Goal: Communication & Community: Answer question/provide support

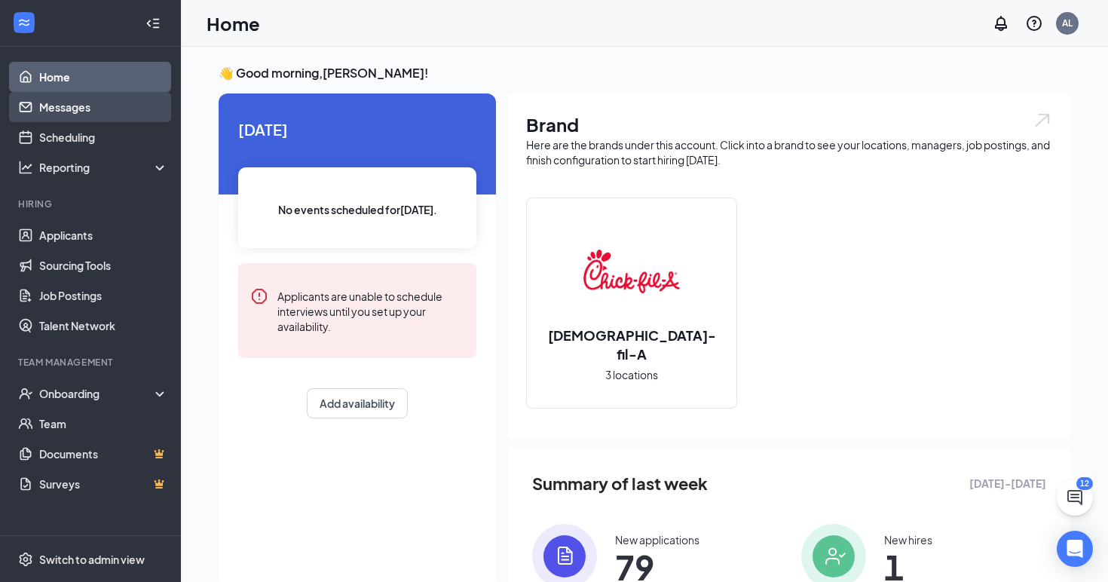
click at [73, 114] on link "Messages" at bounding box center [103, 107] width 129 height 30
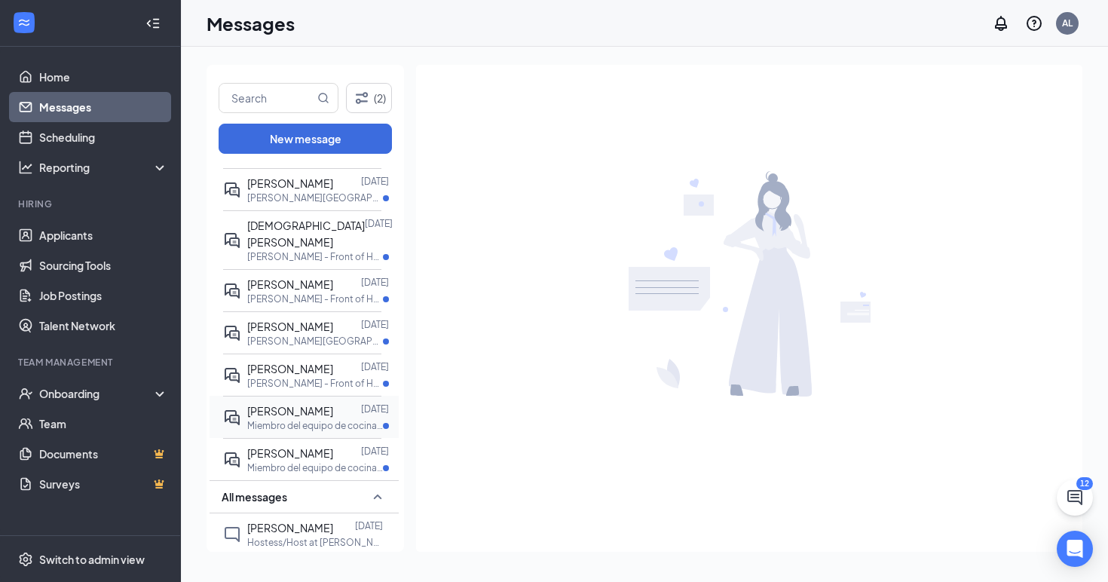
scroll to position [264, 0]
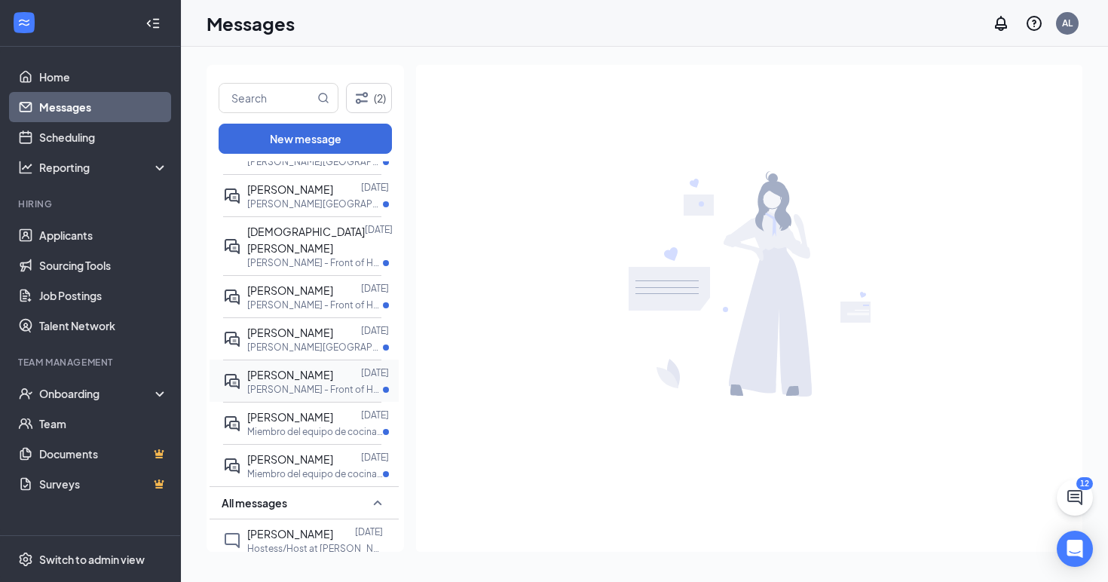
click at [310, 383] on p "[PERSON_NAME] - Front of House Team Member at [PERSON_NAME]" at bounding box center [315, 389] width 136 height 13
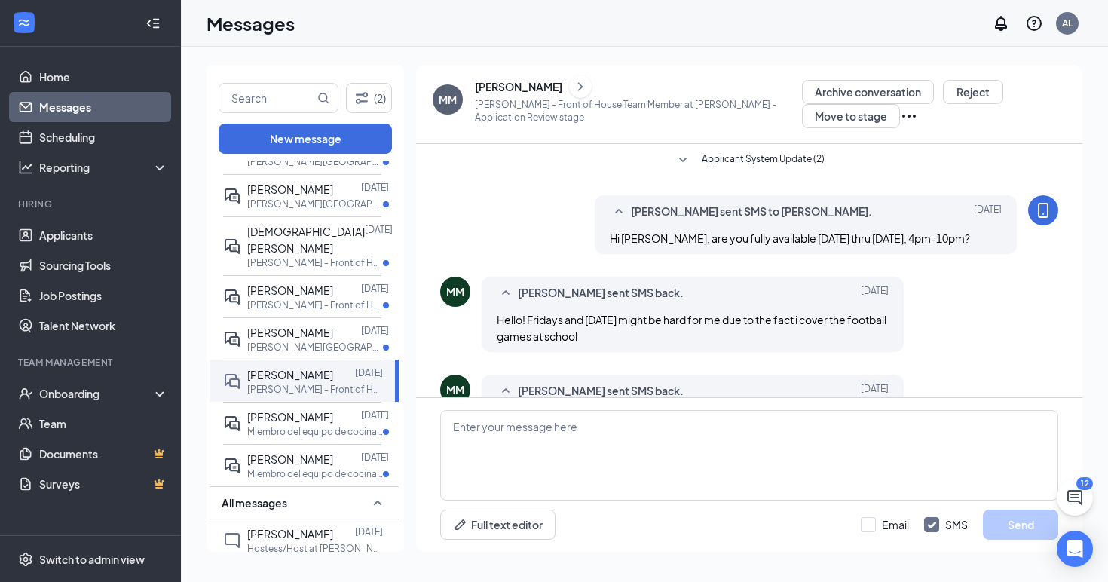
scroll to position [51, 0]
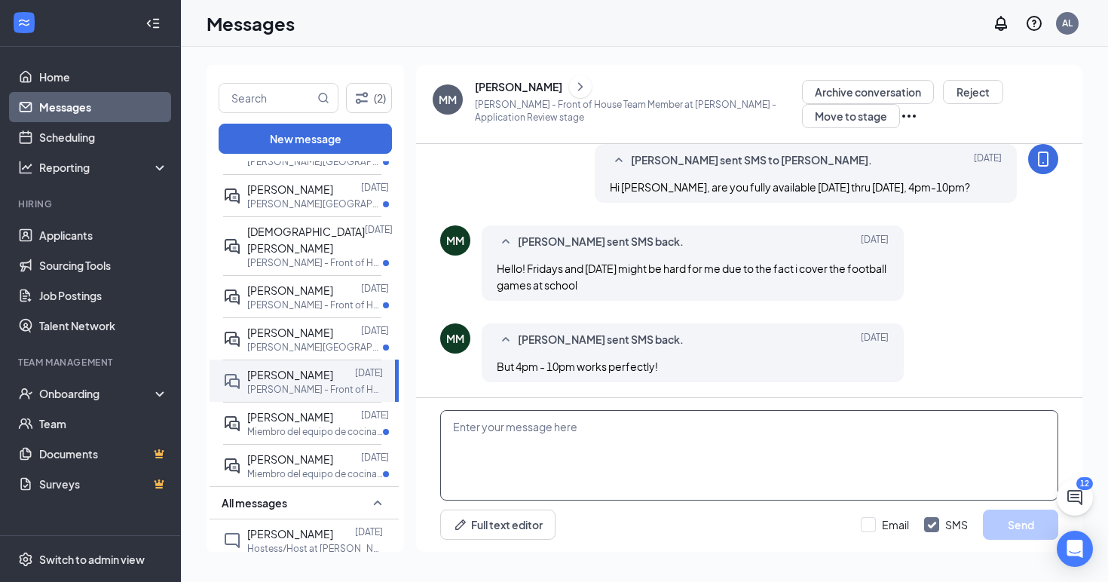
click at [609, 431] on textarea at bounding box center [749, 455] width 618 height 90
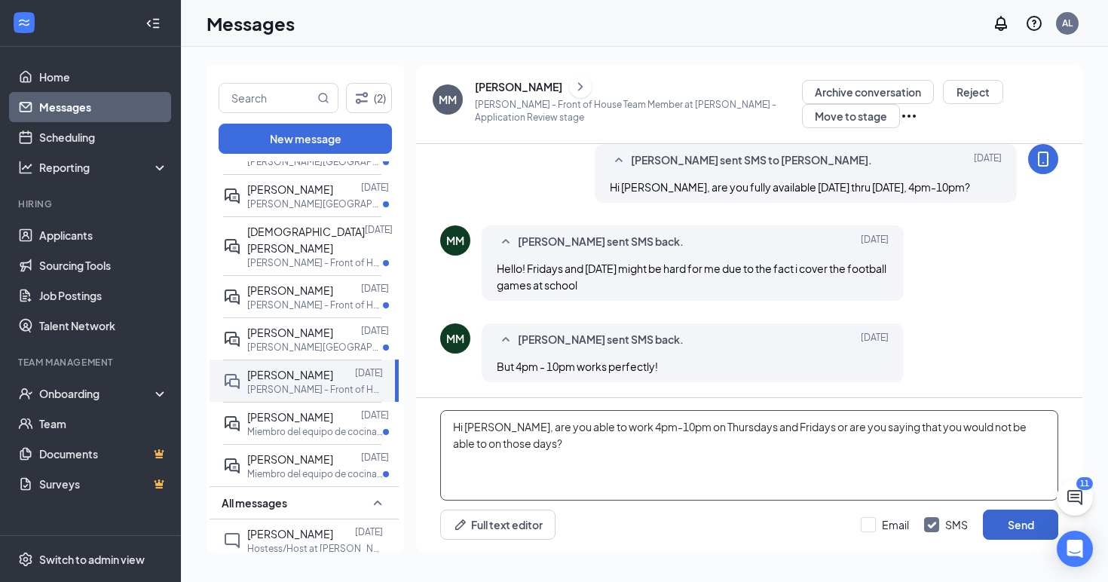
type textarea "Hi [PERSON_NAME], are you able to work 4pm-10pm on Thursdays and Fridays or are…"
click at [1023, 518] on button "Send" at bounding box center [1020, 525] width 75 height 30
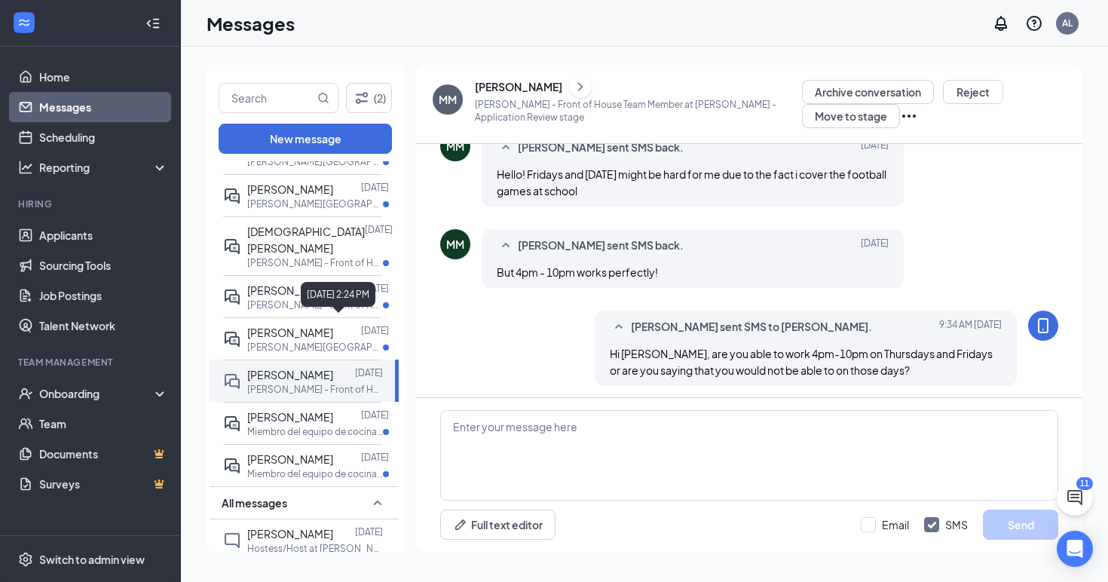
scroll to position [149, 0]
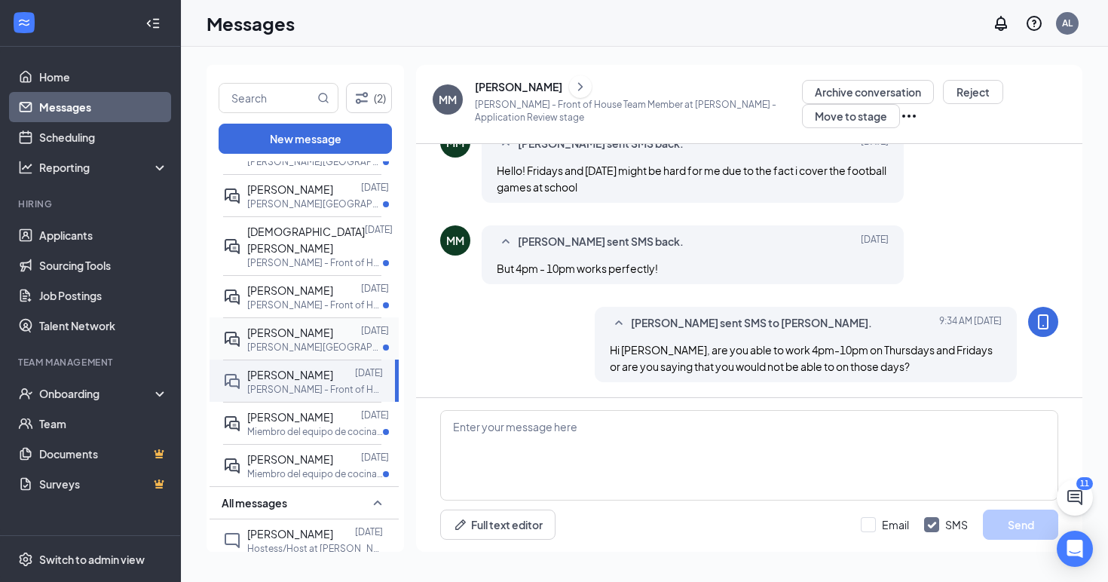
click at [277, 341] on p "[PERSON_NAME][GEOGRAPHIC_DATA] - Front of House Team Member at [PERSON_NAME][GE…" at bounding box center [315, 347] width 136 height 13
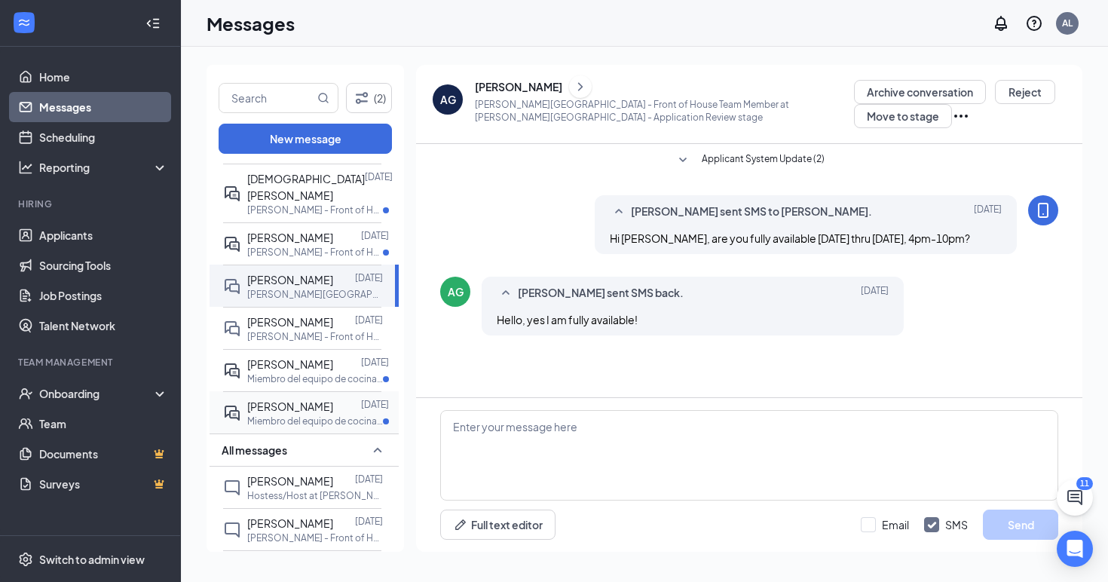
scroll to position [317, 0]
click at [333, 472] on div at bounding box center [344, 480] width 22 height 17
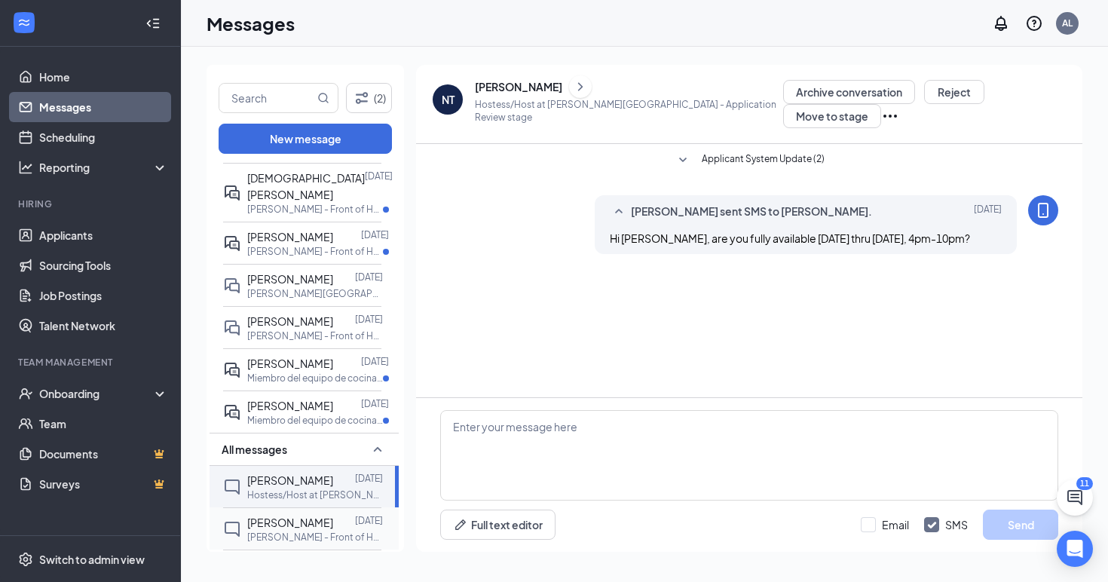
click at [344, 514] on div at bounding box center [344, 522] width 22 height 17
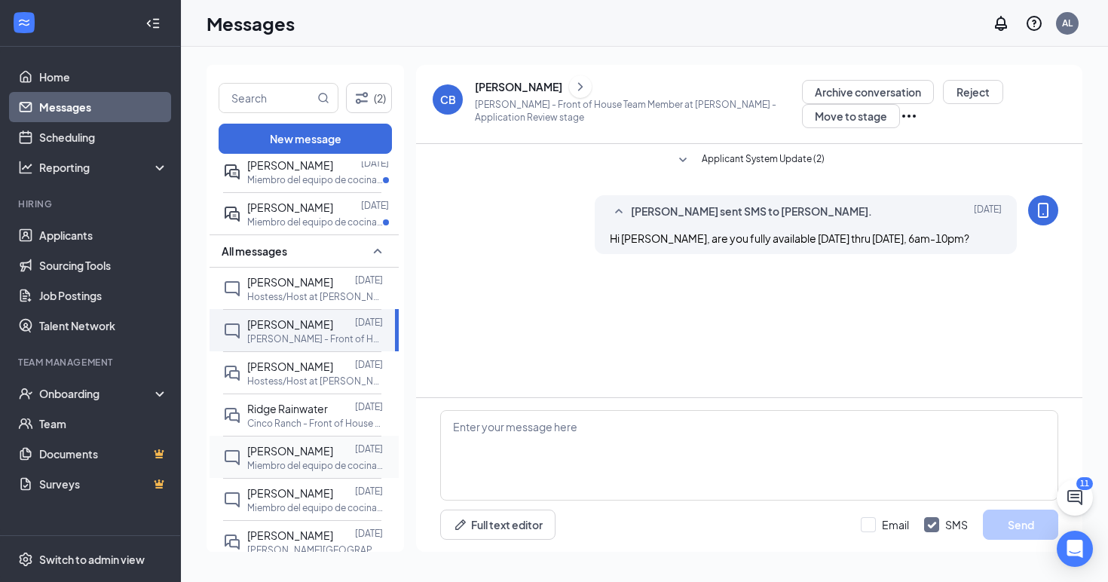
scroll to position [530, 0]
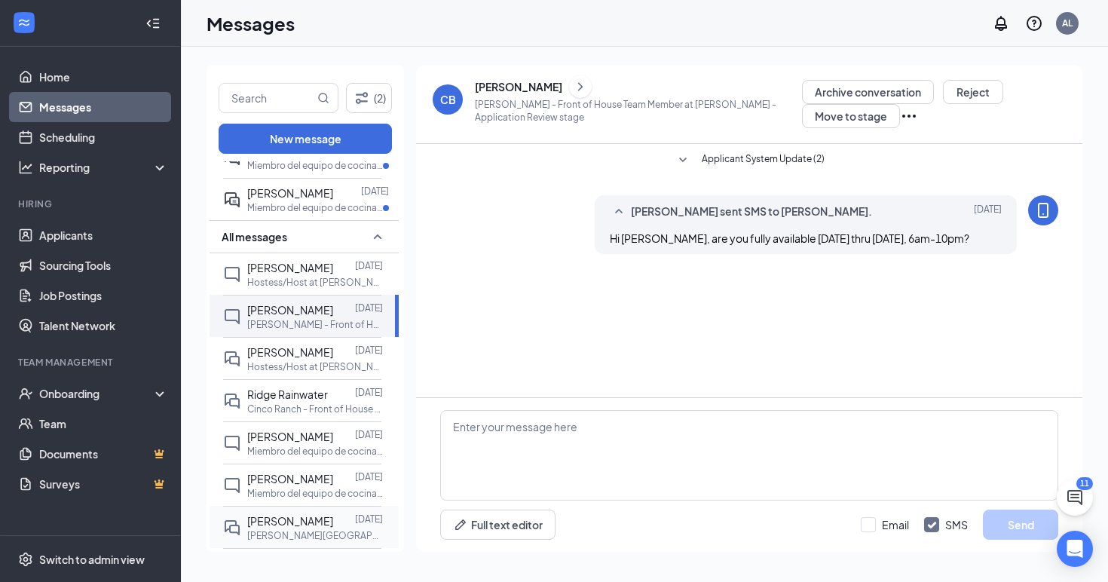
click at [318, 514] on span "[PERSON_NAME]" at bounding box center [290, 521] width 86 height 14
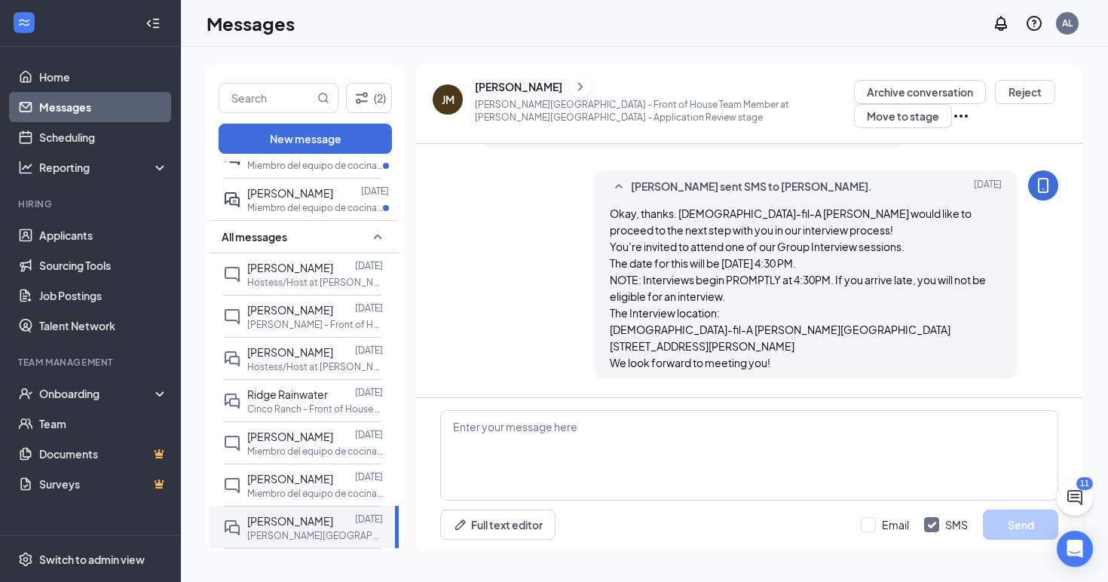
scroll to position [562, 0]
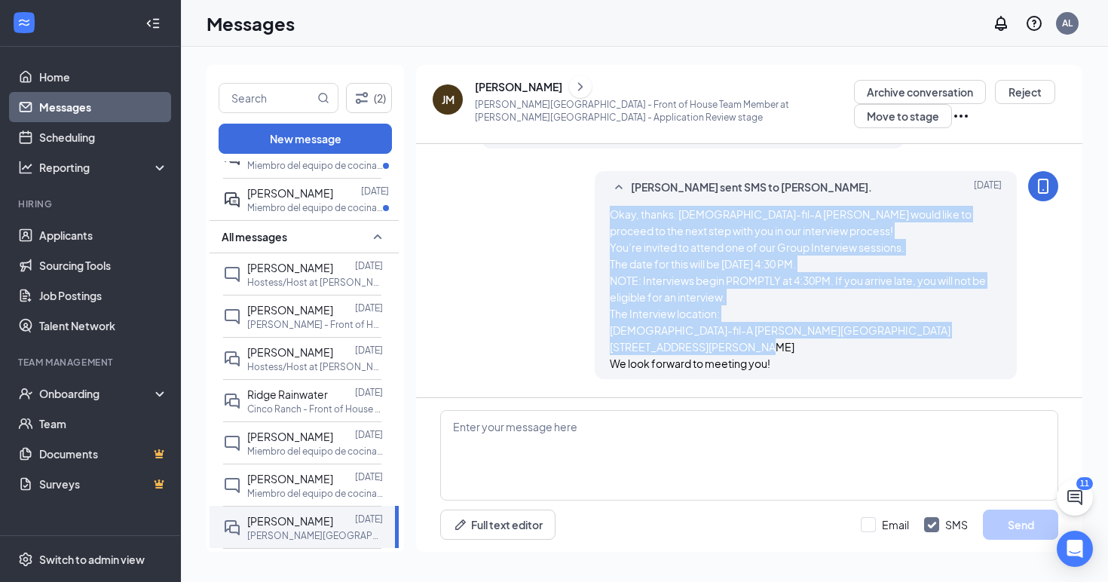
drag, startPoint x: 611, startPoint y: 215, endPoint x: 815, endPoint y: 382, distance: 263.5
click at [815, 372] on div "Okay, thanks. [DEMOGRAPHIC_DATA]-fil-A [PERSON_NAME] would like to proceed to t…" at bounding box center [806, 289] width 392 height 166
copy span "Okay, thanks. [DEMOGRAPHIC_DATA]-fil-A [PERSON_NAME] would like to proceed to t…"
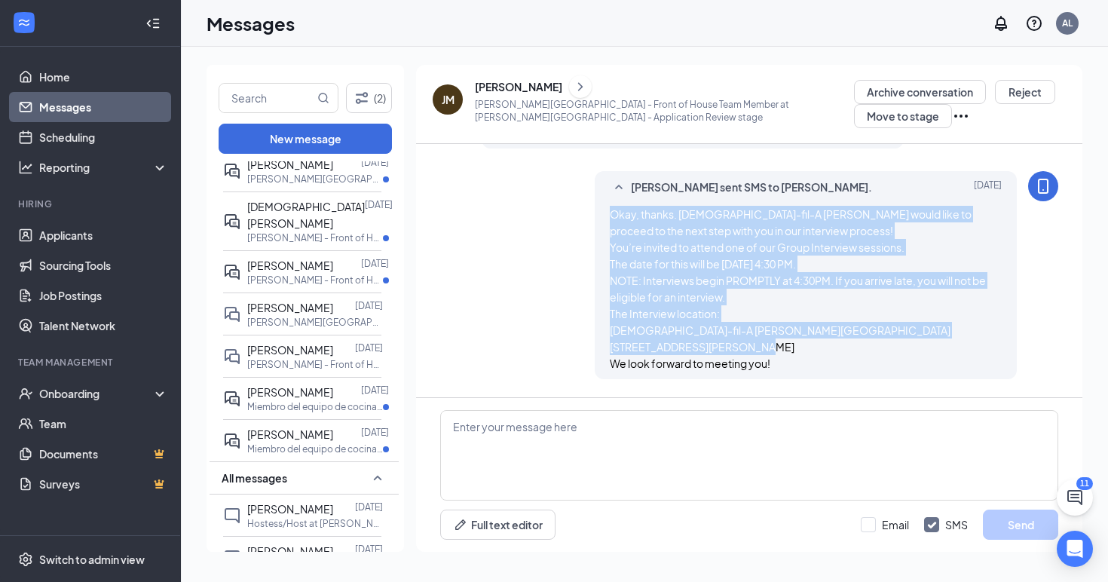
scroll to position [145, 0]
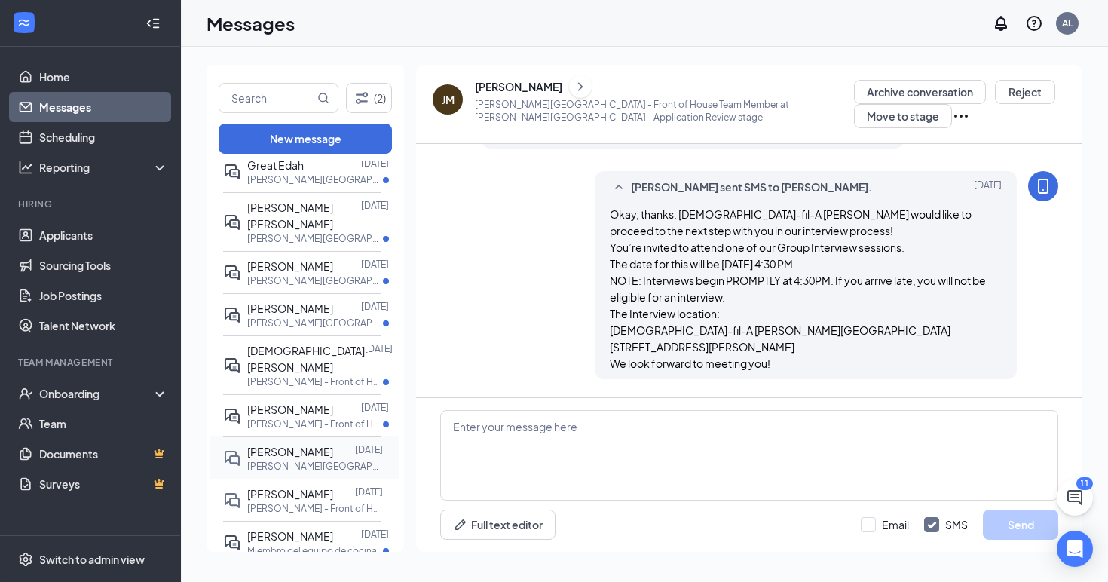
click at [317, 460] on p "[PERSON_NAME][GEOGRAPHIC_DATA] - Front of House Team Member at [PERSON_NAME][GE…" at bounding box center [315, 466] width 136 height 13
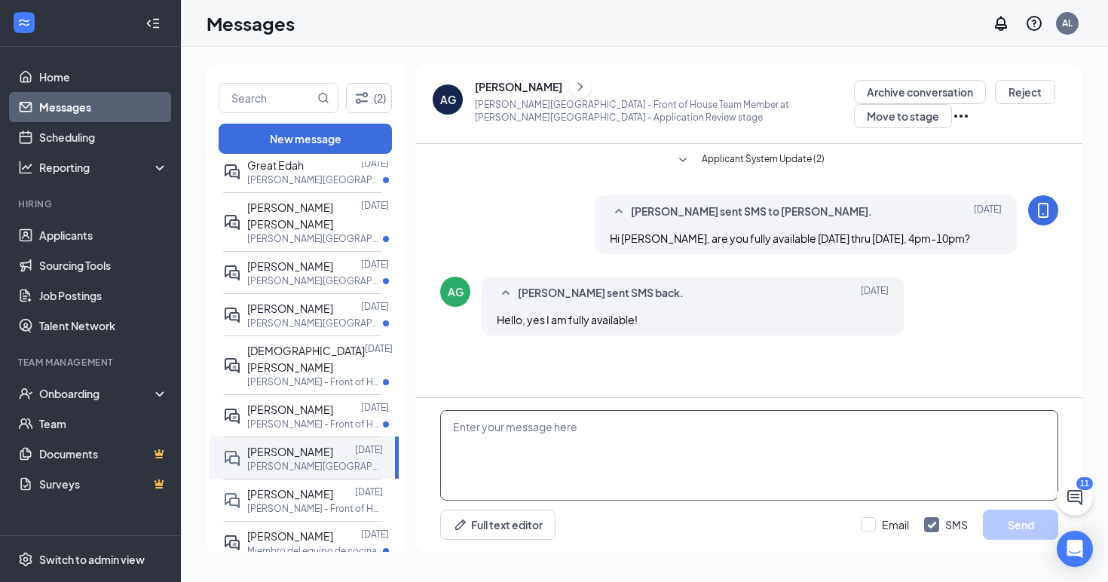
click at [570, 431] on textarea at bounding box center [749, 455] width 618 height 90
paste textarea "Okay, thanks. [DEMOGRAPHIC_DATA]-fil-A [PERSON_NAME] would like to proceed to t…"
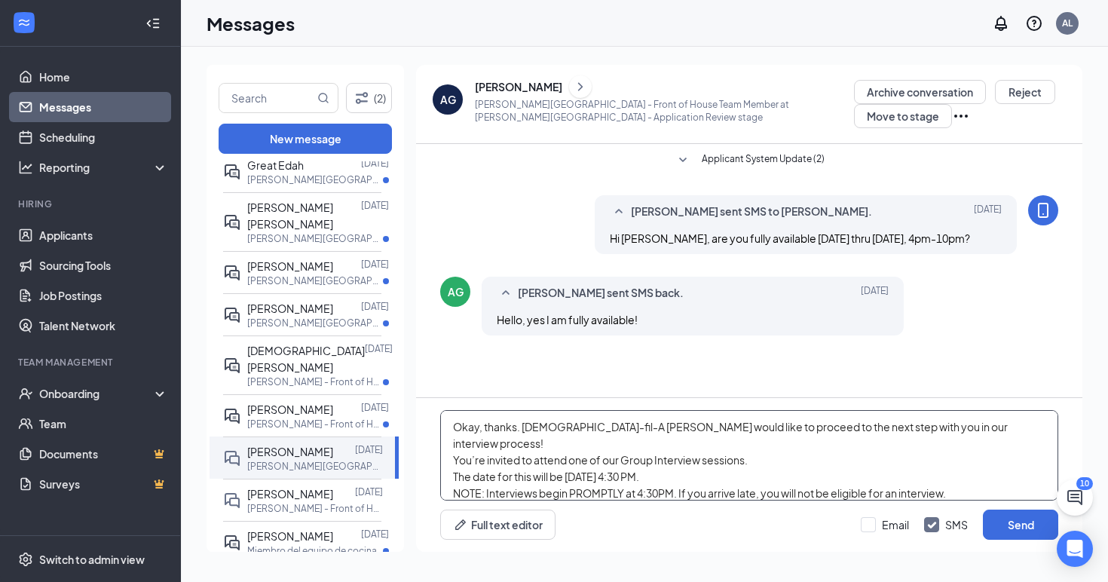
click at [524, 428] on textarea "Okay, thanks. [DEMOGRAPHIC_DATA]-fil-A [PERSON_NAME] would like to proceed to t…" at bounding box center [749, 455] width 618 height 90
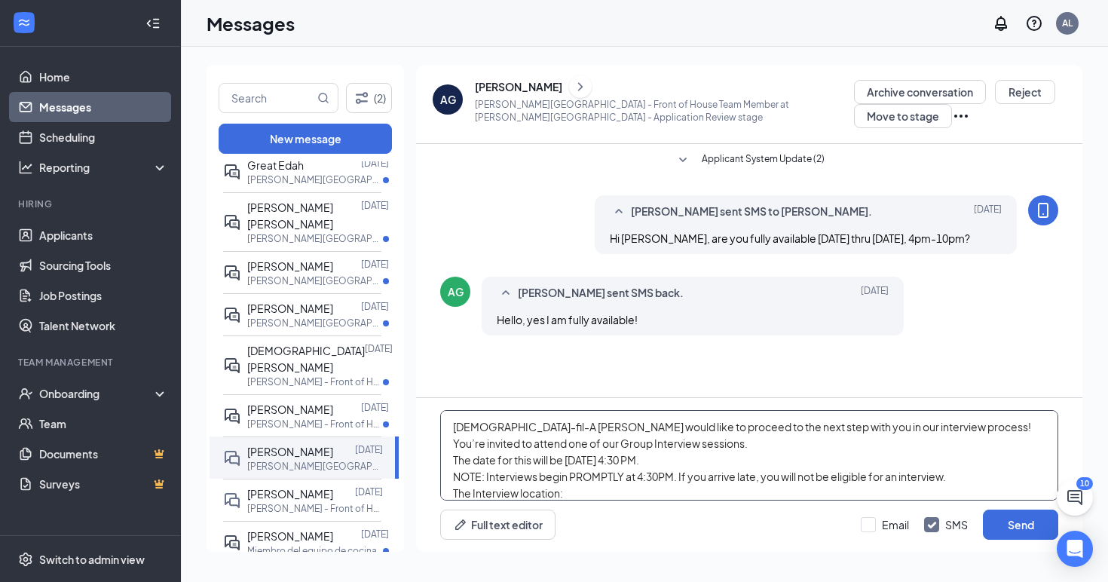
click at [794, 451] on textarea "[DEMOGRAPHIC_DATA]-fil-A [PERSON_NAME] would like to proceed to the next step w…" at bounding box center [749, 455] width 618 height 90
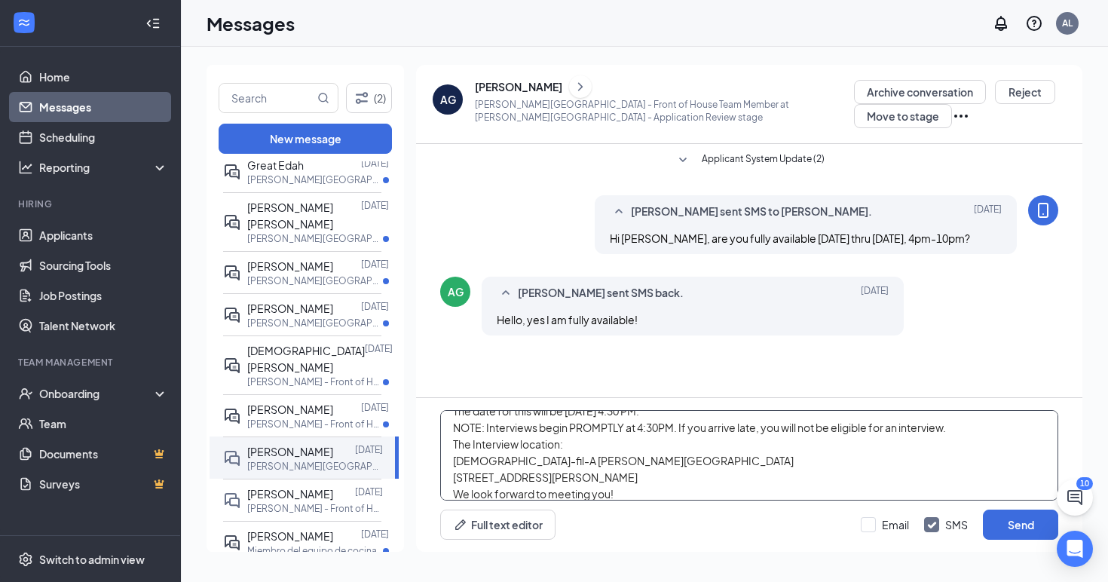
scroll to position [75, 0]
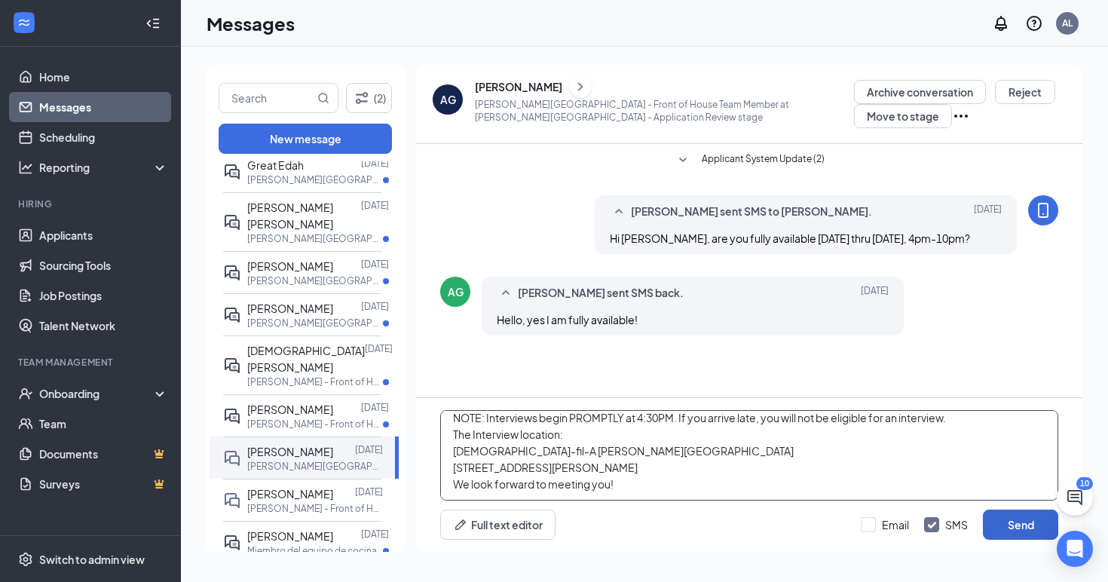
type textarea "[DEMOGRAPHIC_DATA]-fil-A [PERSON_NAME] would like to proceed to the next step w…"
click at [1013, 527] on button "Send" at bounding box center [1020, 525] width 75 height 30
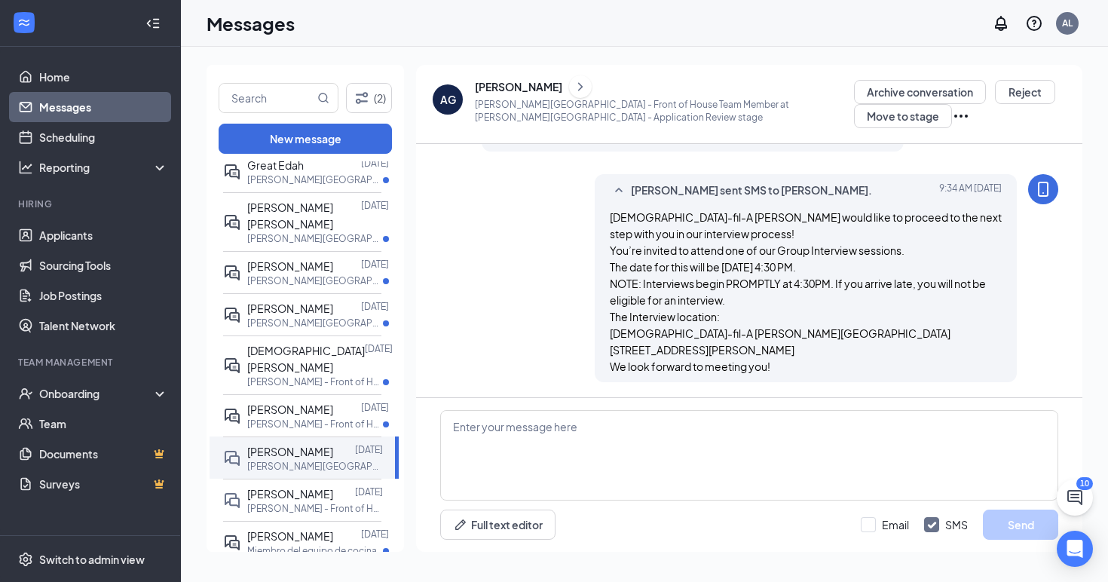
scroll to position [200, 0]
click at [510, 88] on div "[PERSON_NAME]" at bounding box center [518, 86] width 87 height 15
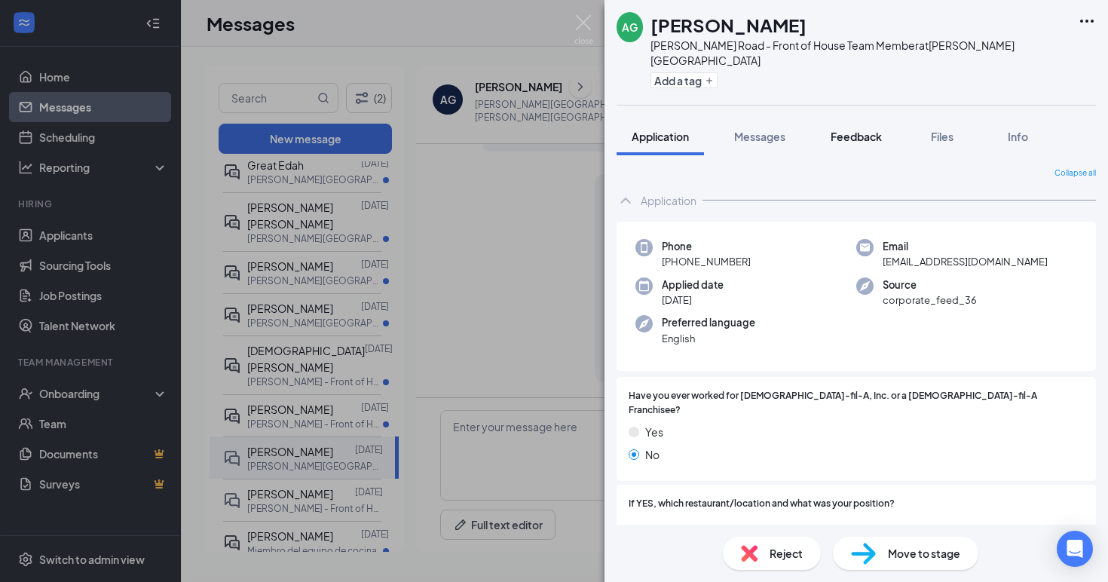
click at [855, 130] on span "Feedback" at bounding box center [856, 137] width 51 height 14
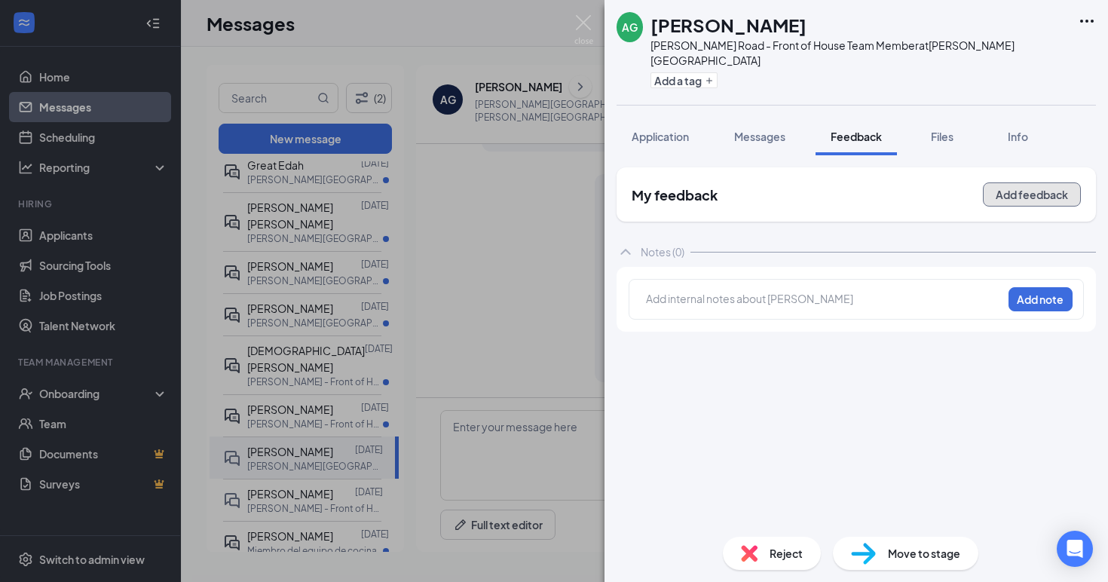
click at [1042, 184] on button "Add feedback" at bounding box center [1032, 194] width 98 height 24
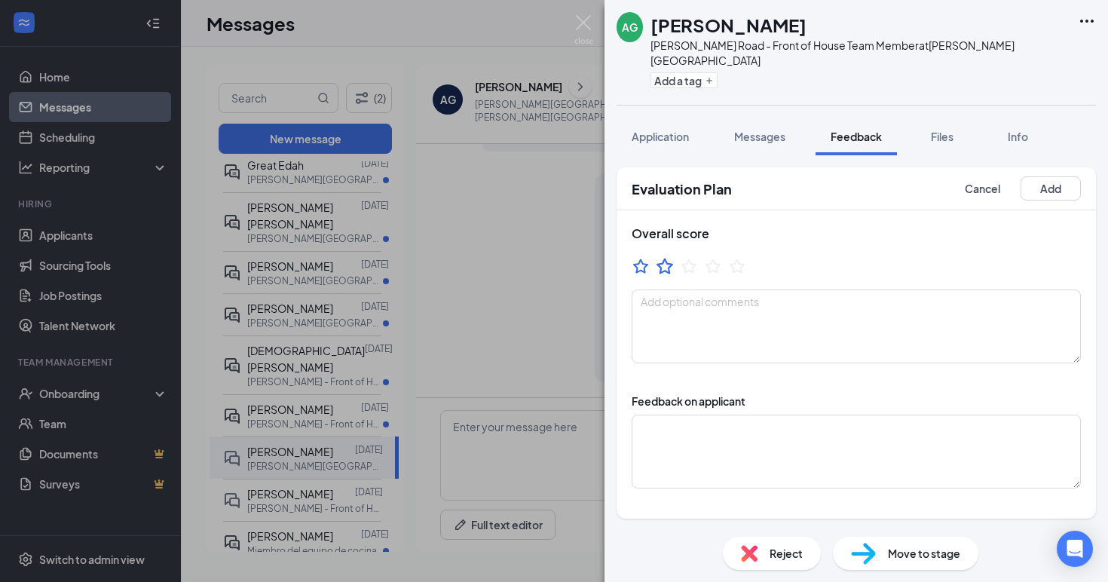
click at [668, 256] on icon "StarBorder" at bounding box center [665, 266] width 20 height 20
click at [1058, 176] on button "Add" at bounding box center [1051, 188] width 60 height 24
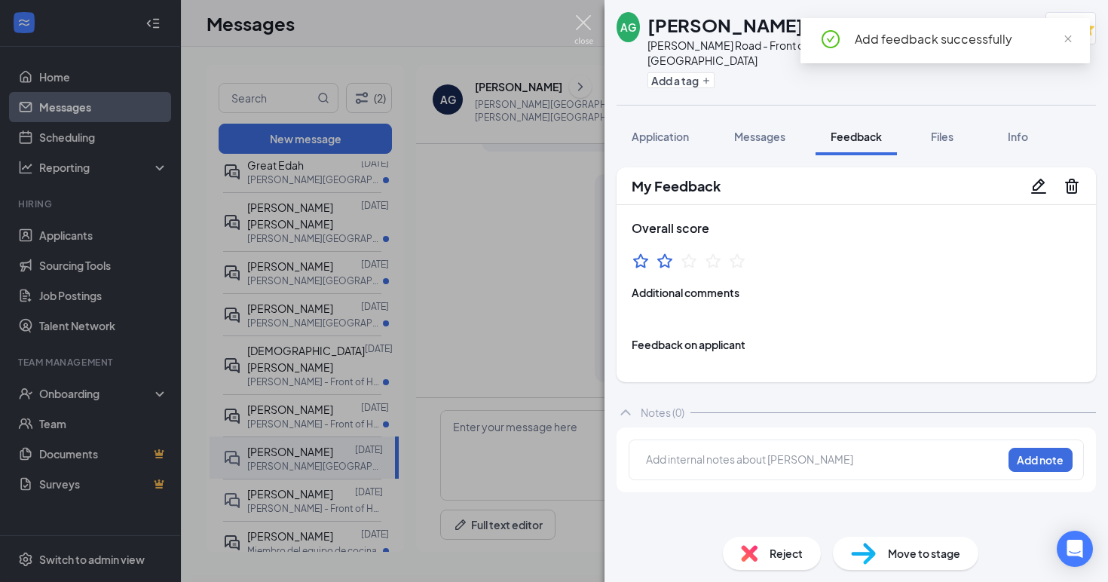
click at [580, 22] on img at bounding box center [583, 29] width 19 height 29
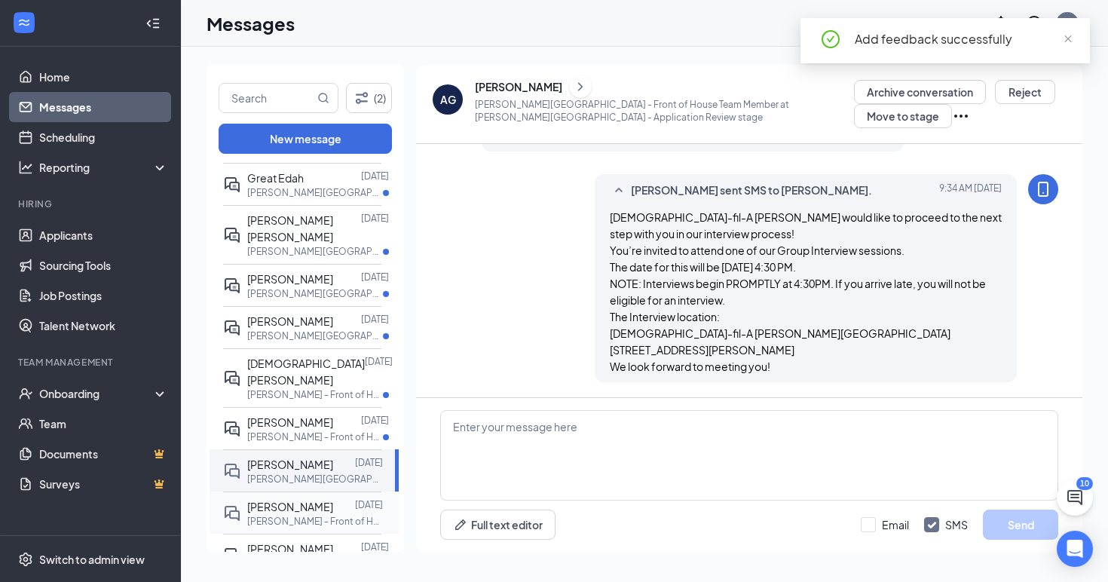
scroll to position [127, 0]
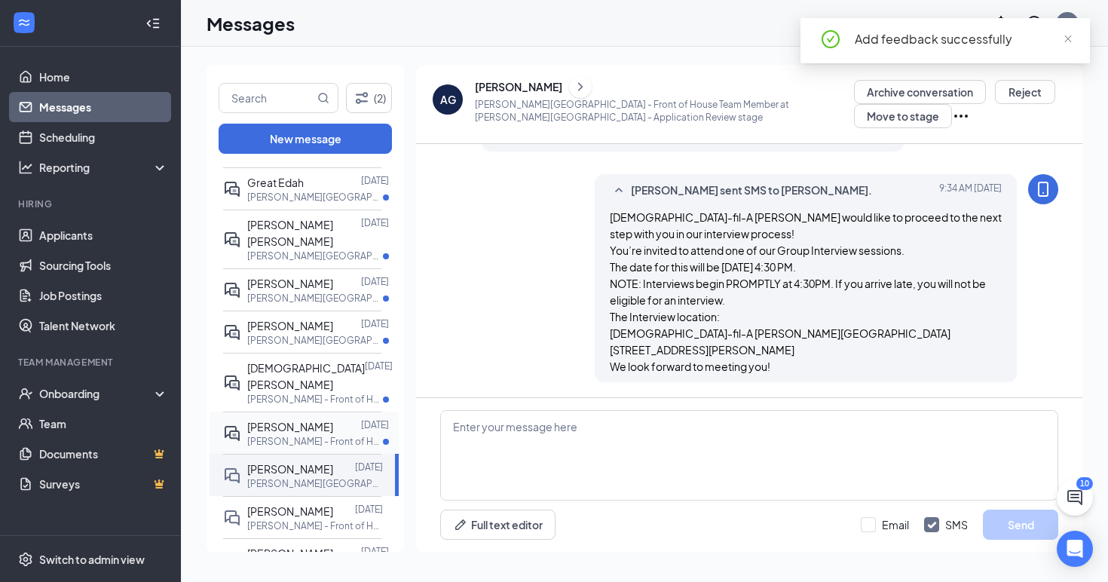
click at [336, 435] on p "[PERSON_NAME] - Front of House Team Member at [PERSON_NAME]" at bounding box center [315, 441] width 136 height 13
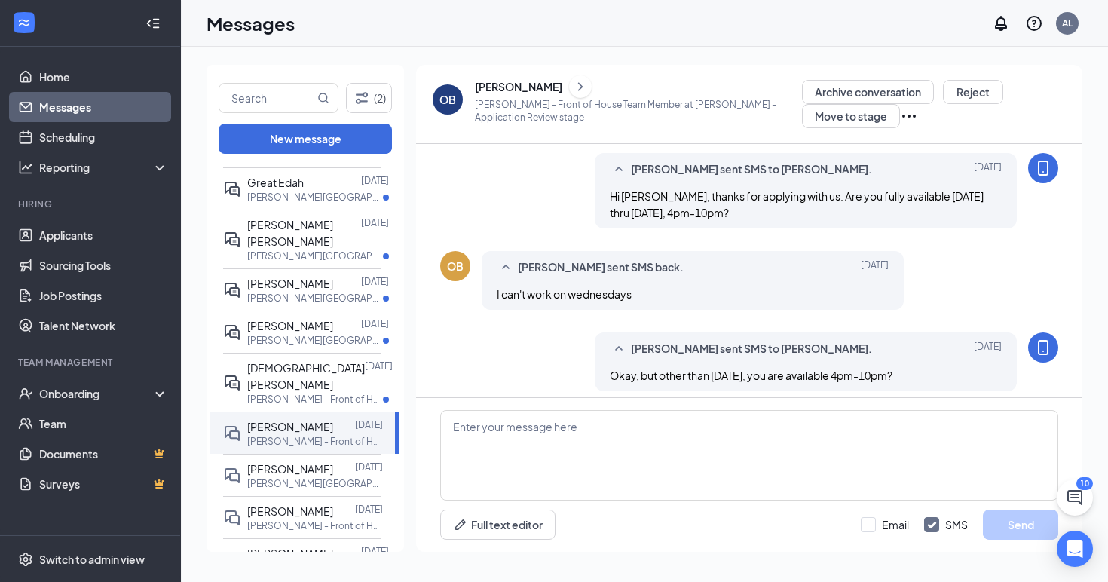
scroll to position [133, 0]
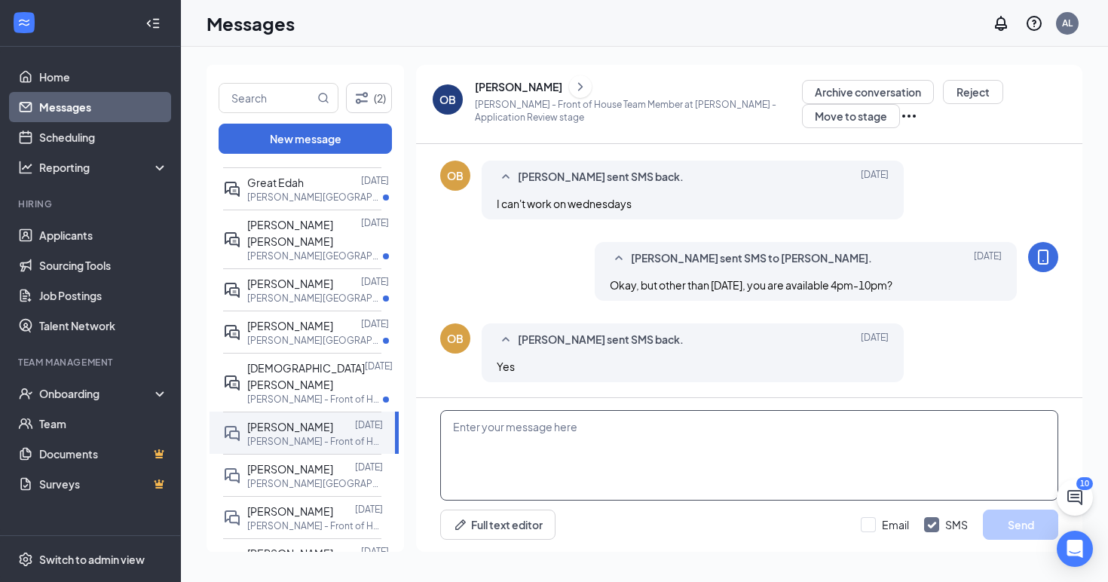
click at [494, 433] on textarea at bounding box center [749, 455] width 618 height 90
paste textarea "Okay, thanks. [DEMOGRAPHIC_DATA]-fil-A [PERSON_NAME] would like to proceed to t…"
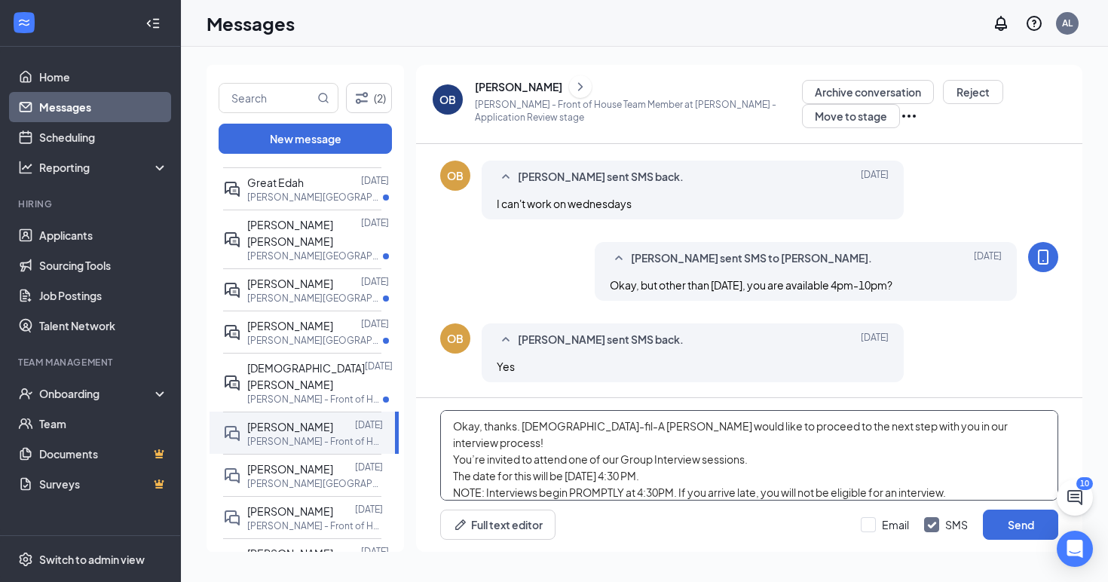
scroll to position [0, 0]
type textarea "Okay, thanks. [DEMOGRAPHIC_DATA]-fil-A [PERSON_NAME] would like to proceed to t…"
click at [1021, 526] on button "Send" at bounding box center [1020, 525] width 75 height 30
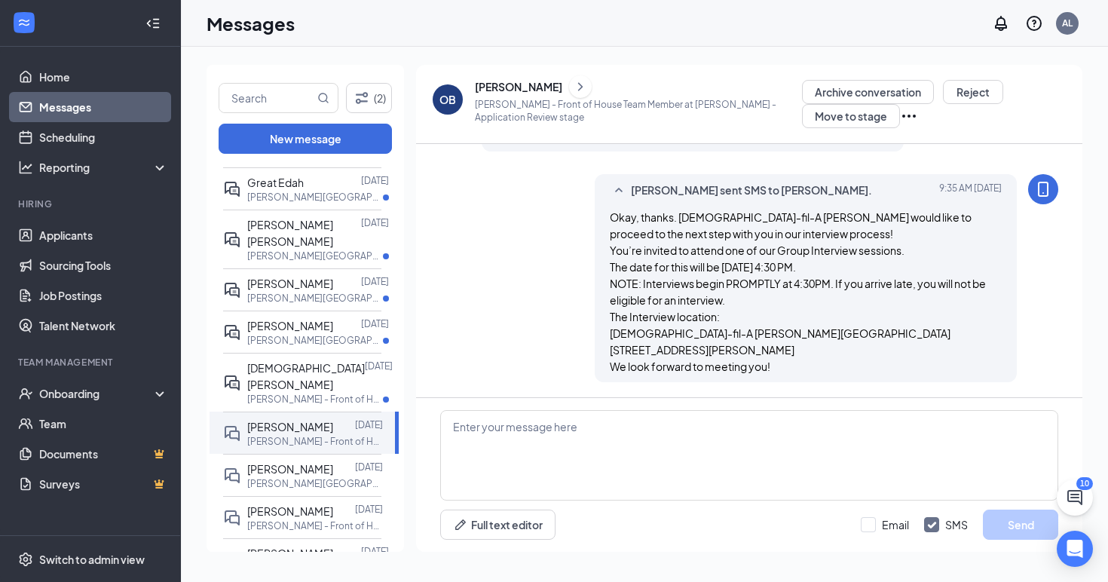
scroll to position [380, 0]
click at [506, 86] on div "[PERSON_NAME]" at bounding box center [518, 86] width 87 height 15
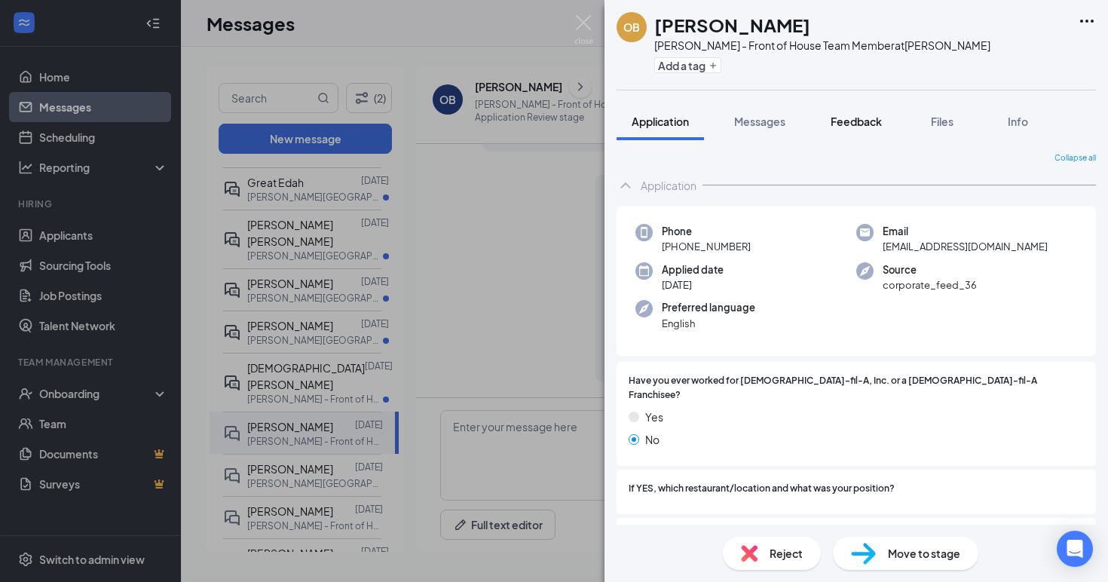
click at [860, 124] on span "Feedback" at bounding box center [856, 122] width 51 height 14
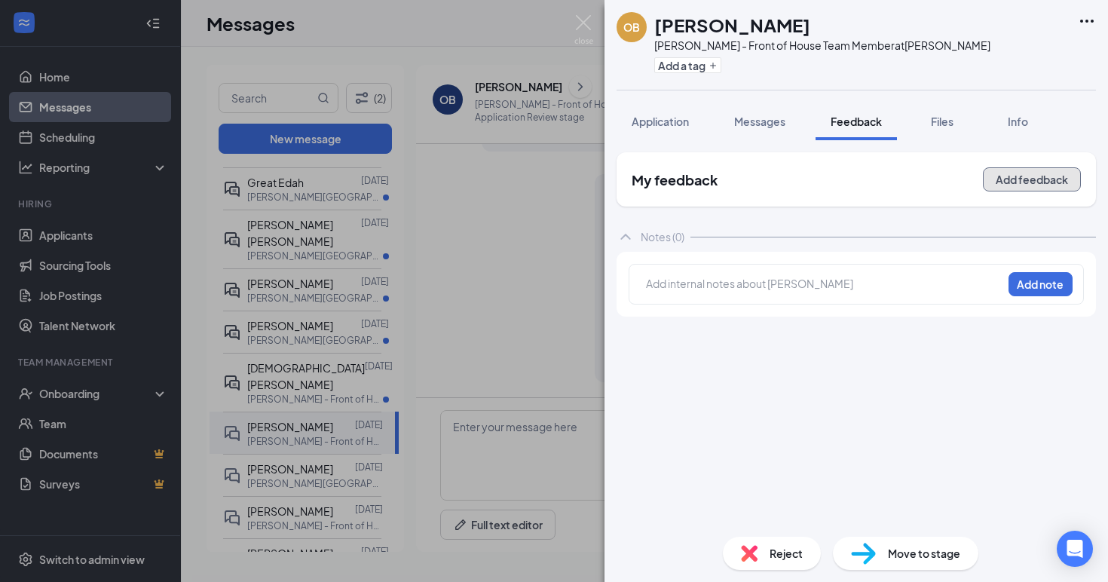
click at [1037, 180] on button "Add feedback" at bounding box center [1032, 179] width 98 height 24
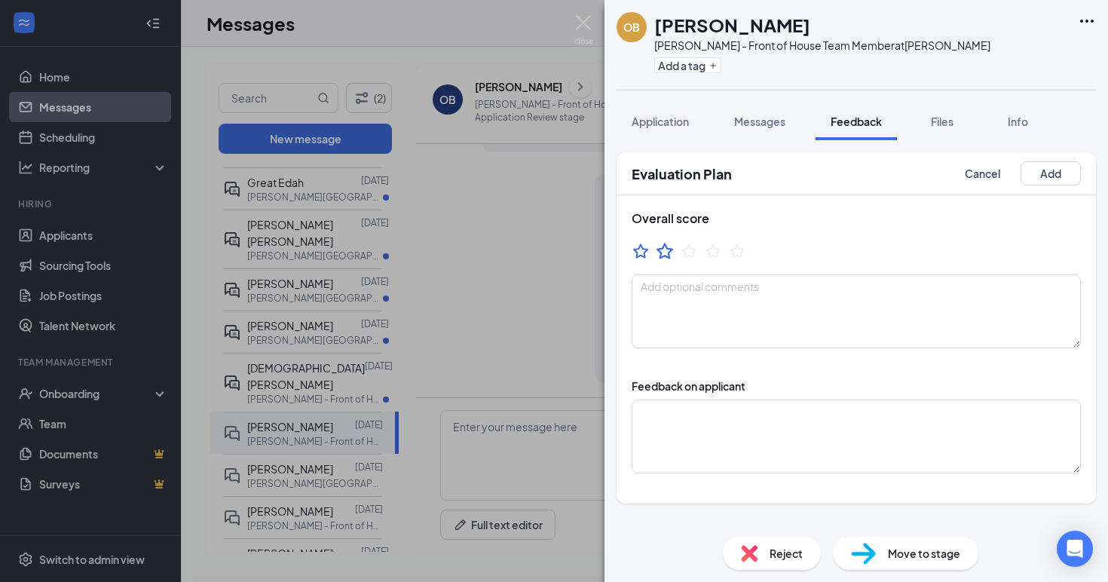
click at [668, 253] on icon "StarBorder" at bounding box center [665, 251] width 20 height 20
click at [1053, 173] on button "Add" at bounding box center [1051, 173] width 60 height 24
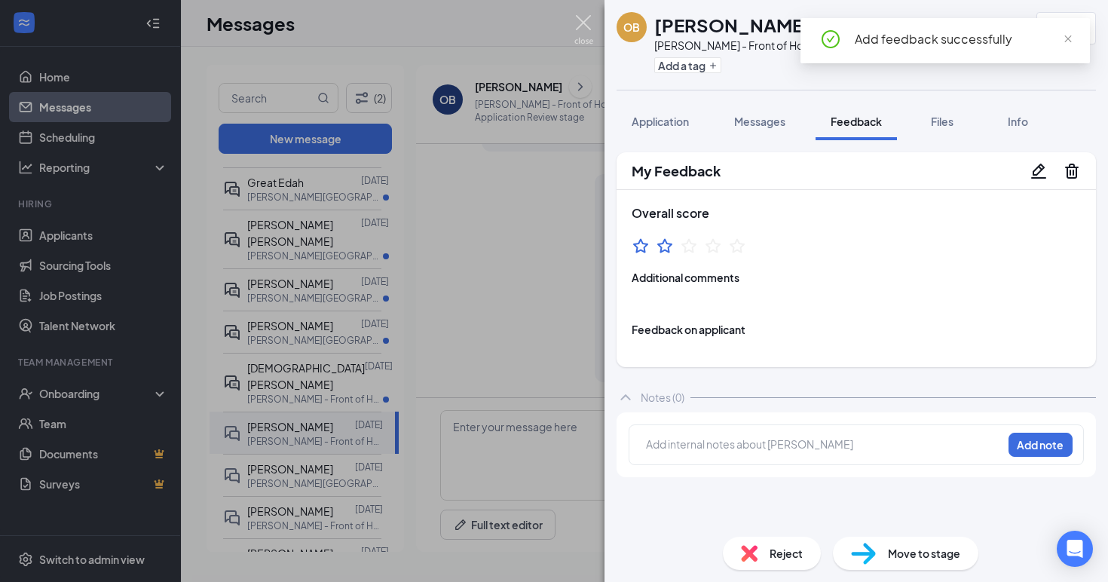
click at [585, 31] on img at bounding box center [583, 29] width 19 height 29
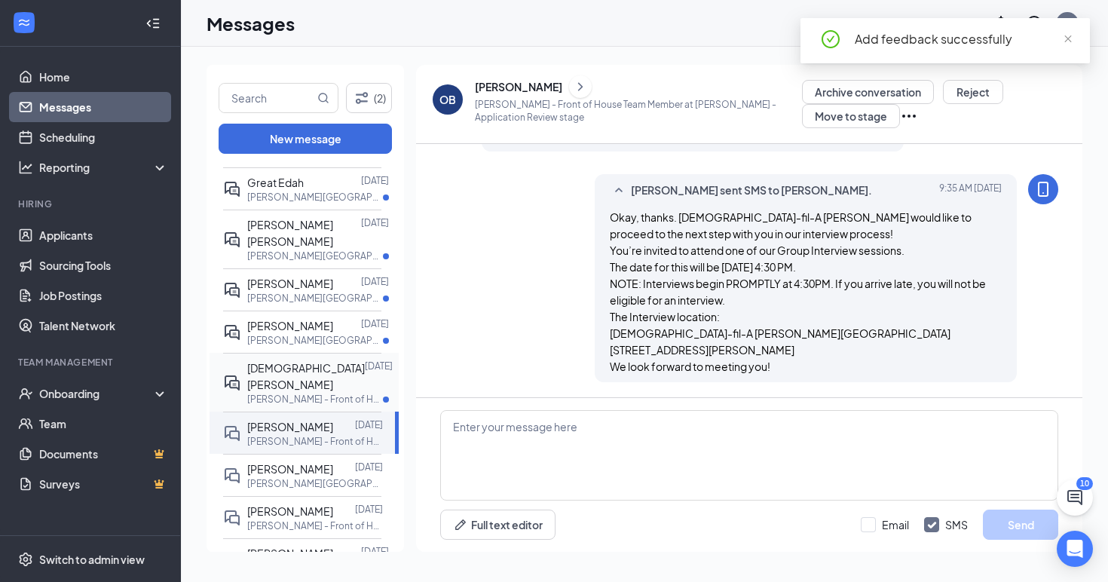
click at [308, 393] on p "[PERSON_NAME] - Front of House Team Member at [PERSON_NAME]" at bounding box center [315, 399] width 136 height 13
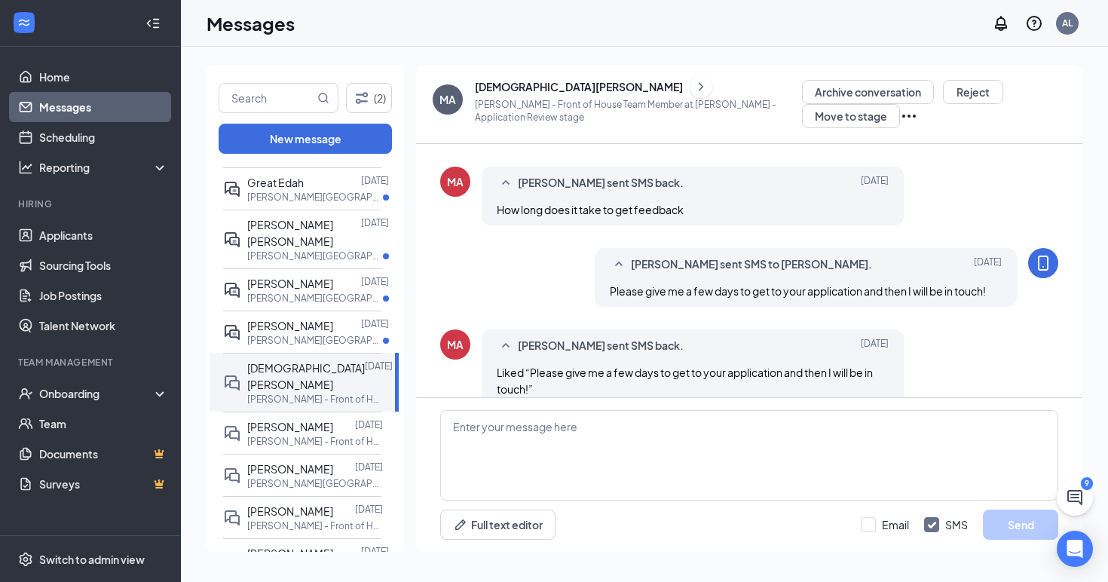
scroll to position [79, 0]
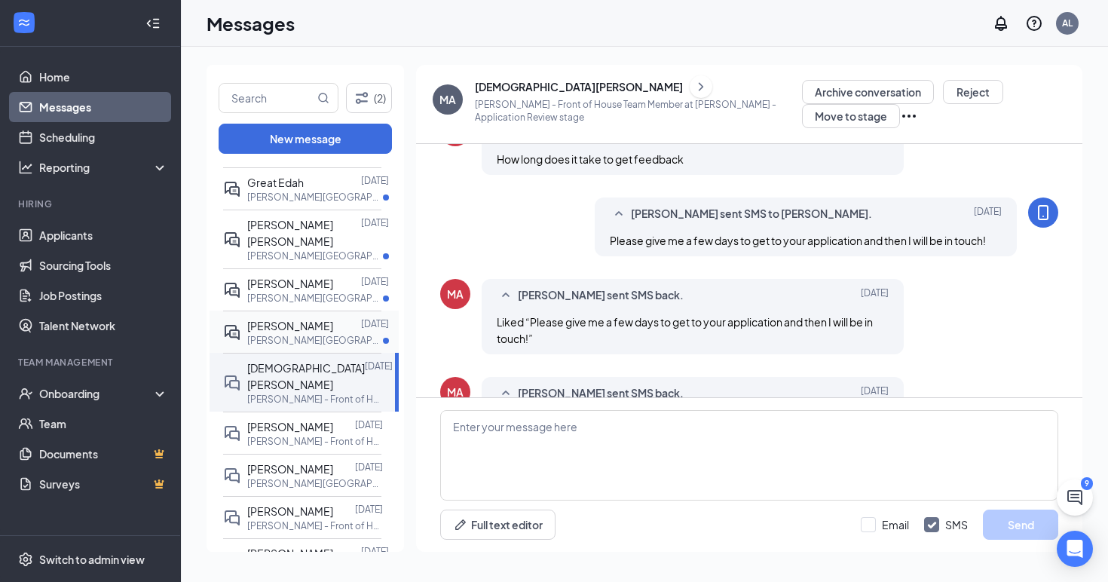
click at [284, 317] on div "[PERSON_NAME]" at bounding box center [290, 325] width 86 height 17
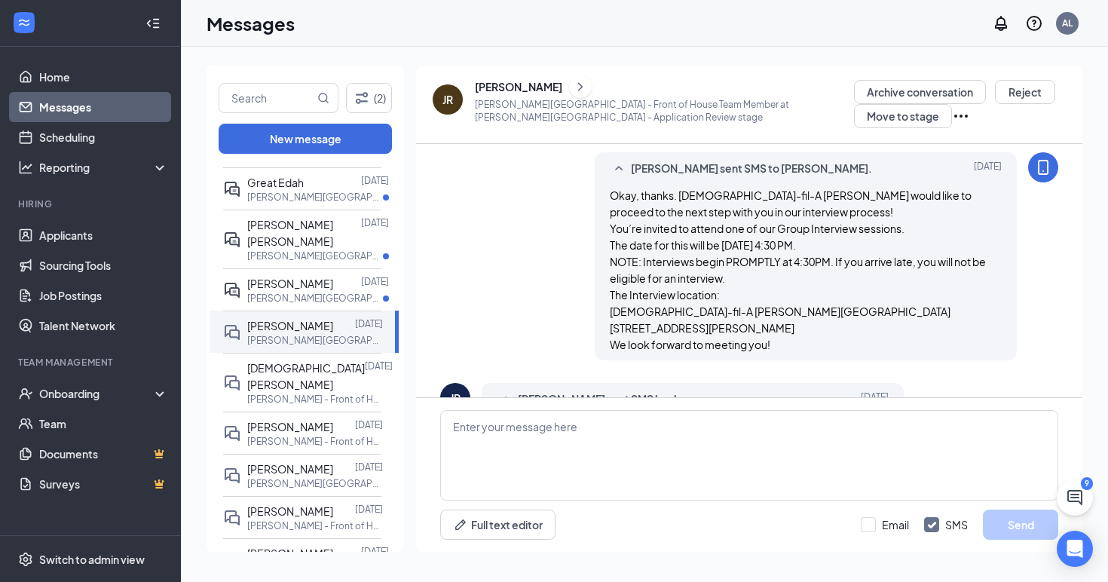
scroll to position [282, 0]
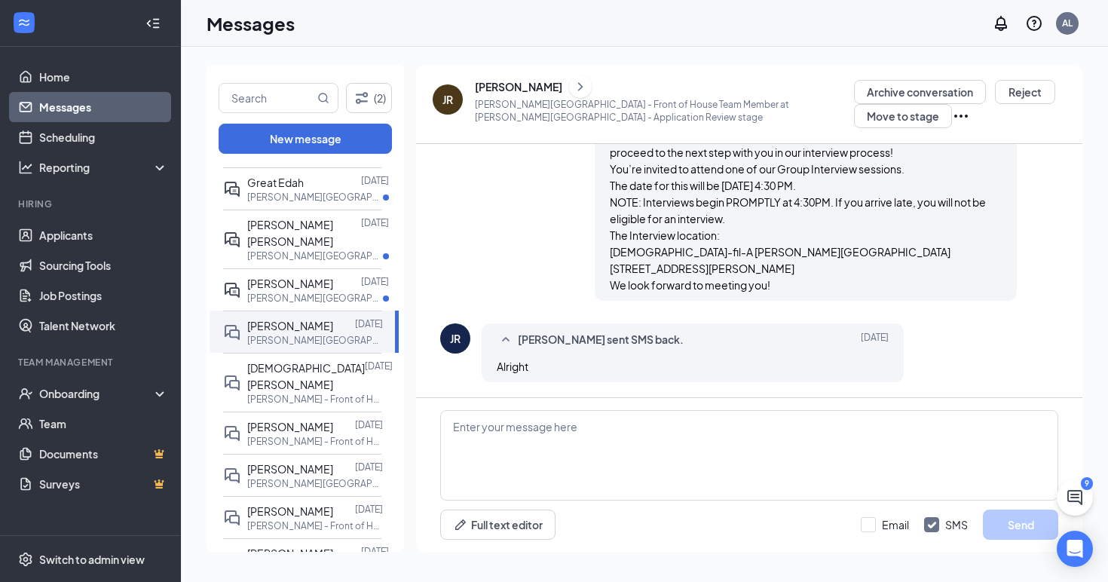
click at [520, 87] on div "[PERSON_NAME]" at bounding box center [518, 86] width 87 height 15
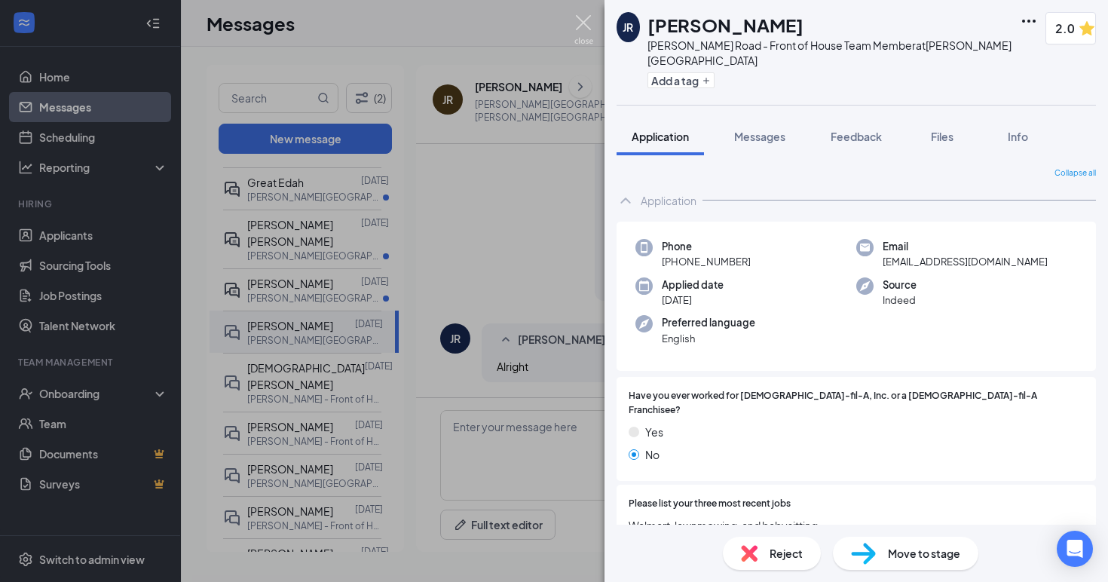
click at [580, 24] on img at bounding box center [583, 29] width 19 height 29
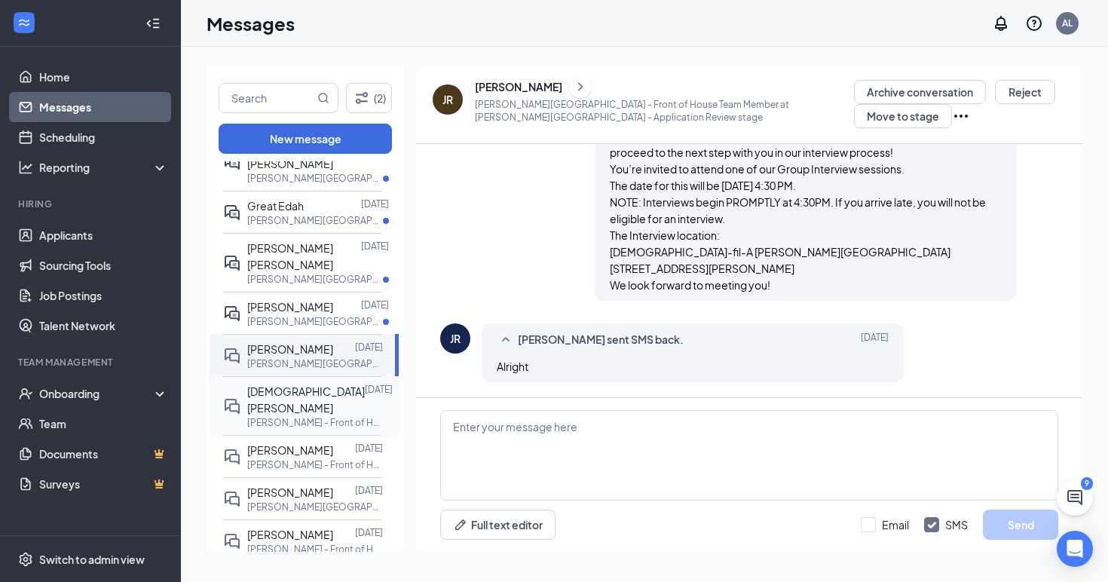
scroll to position [99, 0]
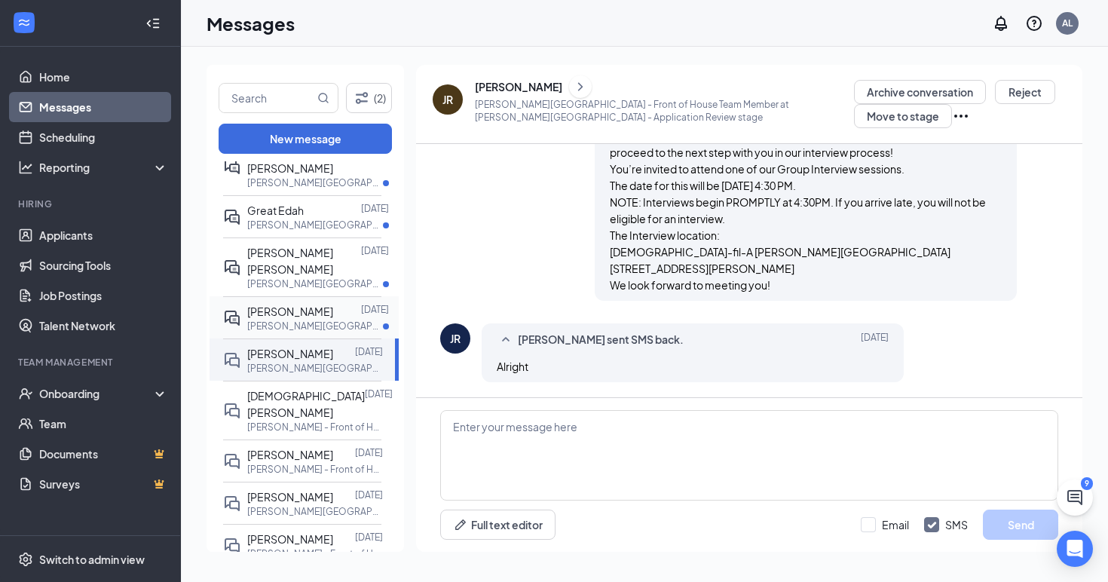
click at [326, 304] on span "[PERSON_NAME]" at bounding box center [290, 311] width 86 height 14
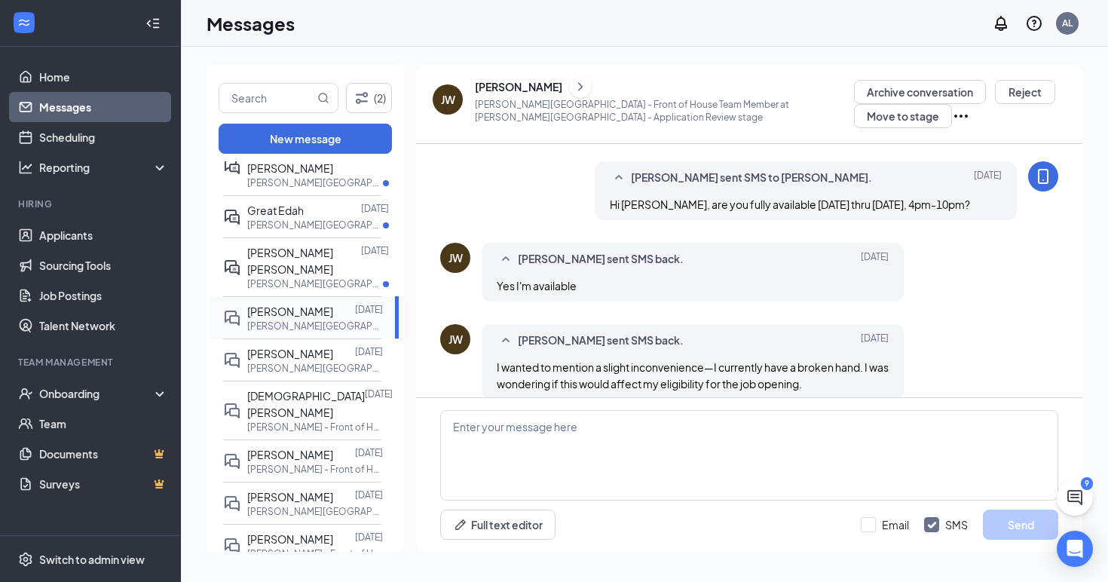
scroll to position [51, 0]
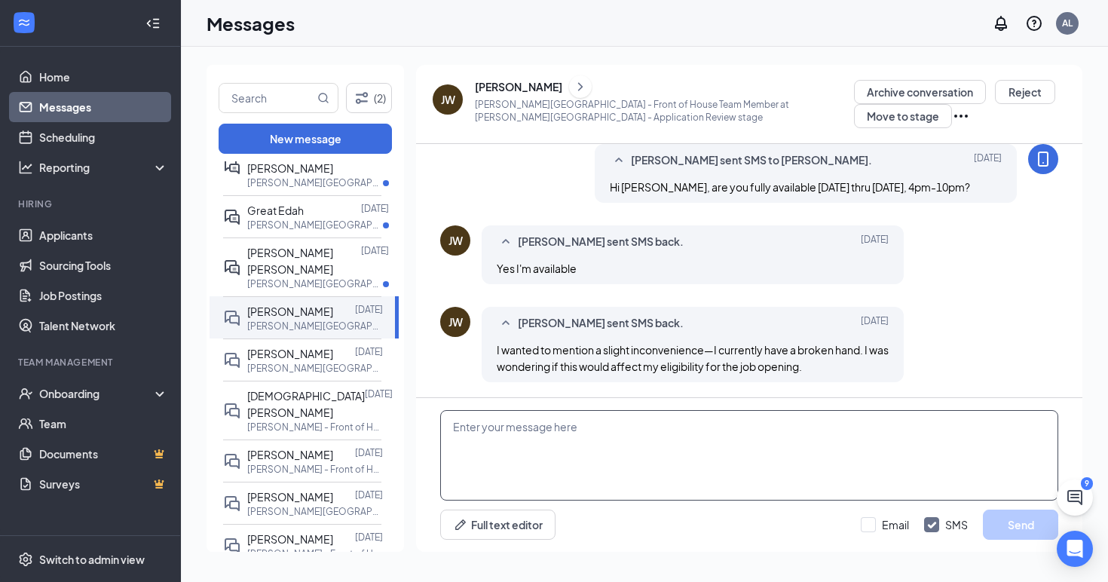
click at [622, 429] on textarea at bounding box center [749, 455] width 618 height 90
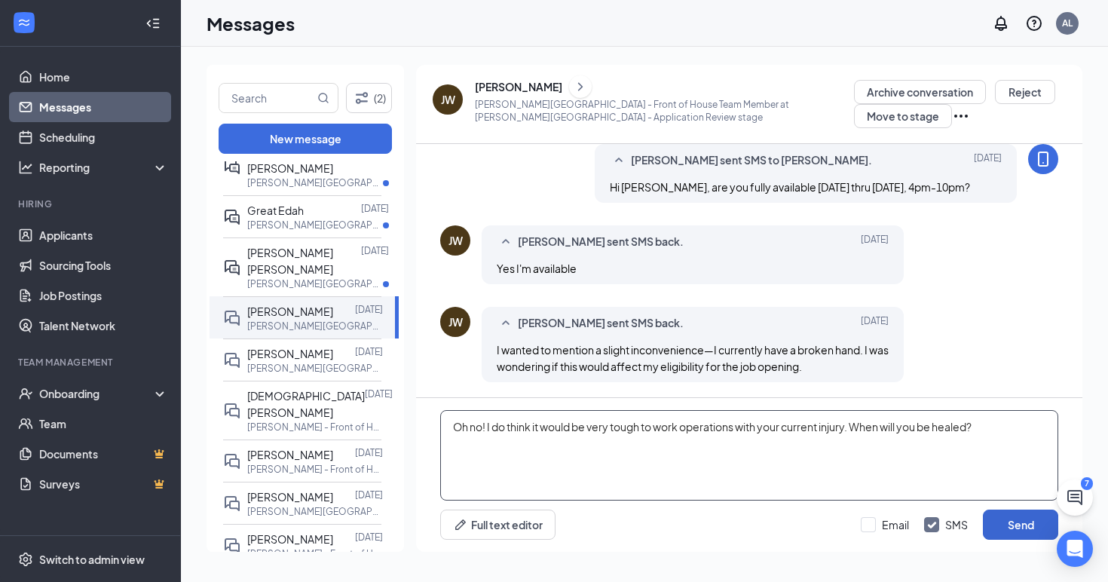
type textarea "Oh no! I do think it would be very tough to work operations with your current i…"
click at [1006, 519] on button "Send" at bounding box center [1020, 525] width 75 height 30
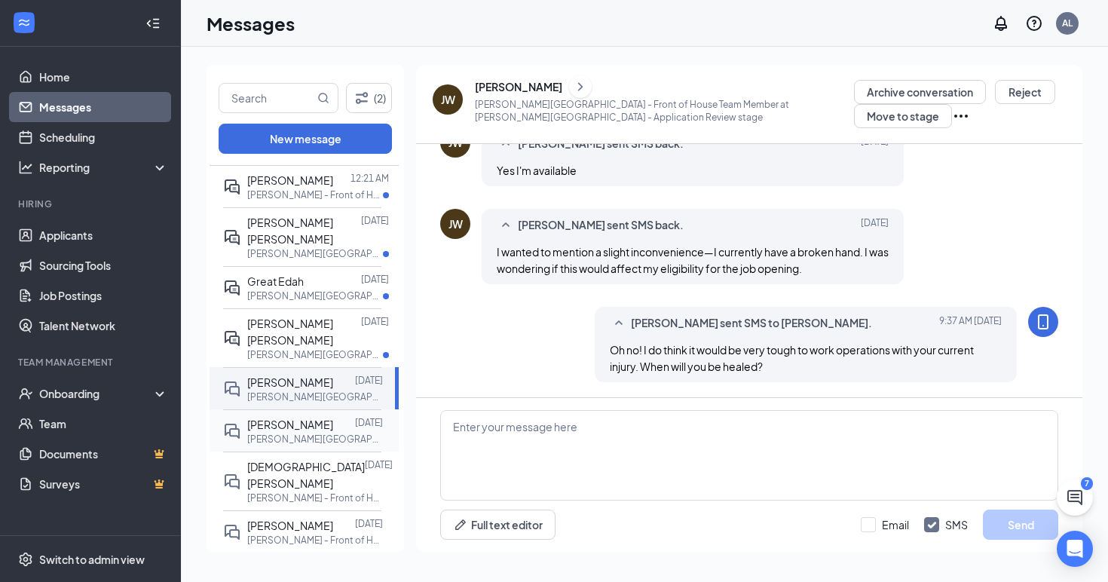
scroll to position [17, 0]
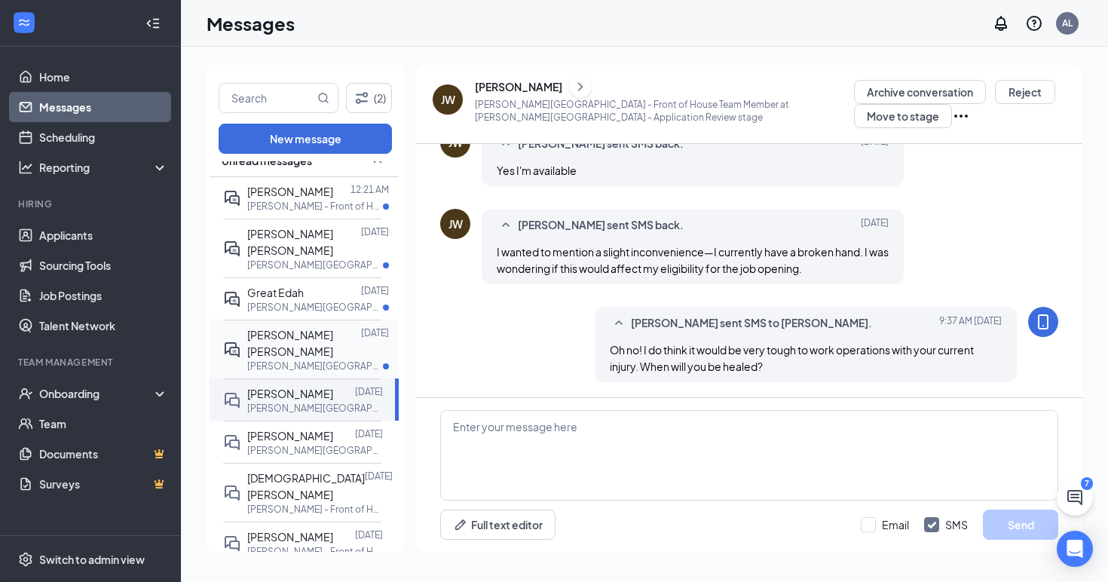
click at [361, 326] on div at bounding box center [361, 342] width 0 height 33
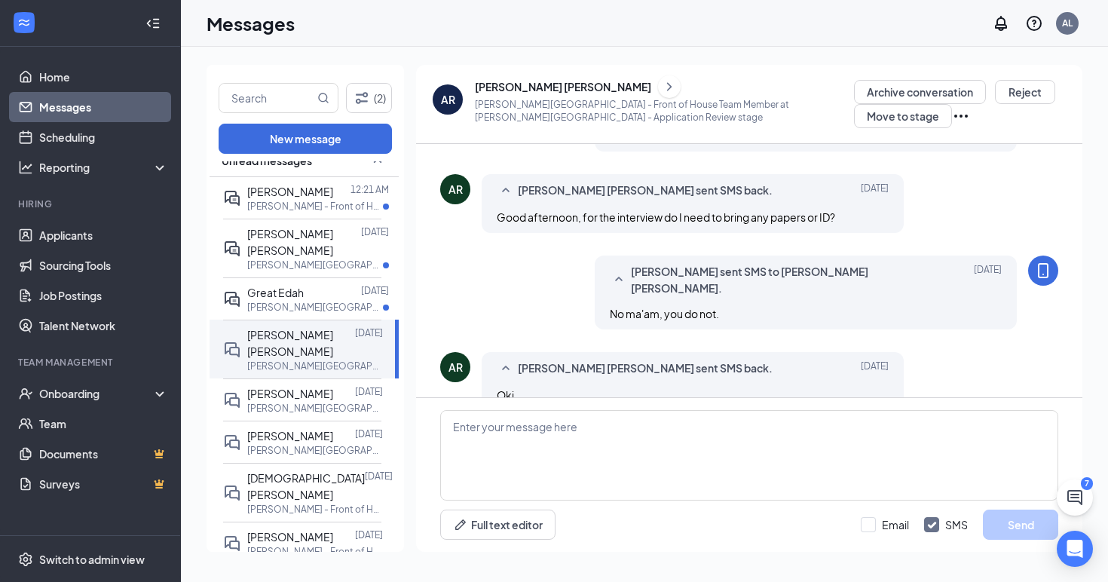
scroll to position [442, 0]
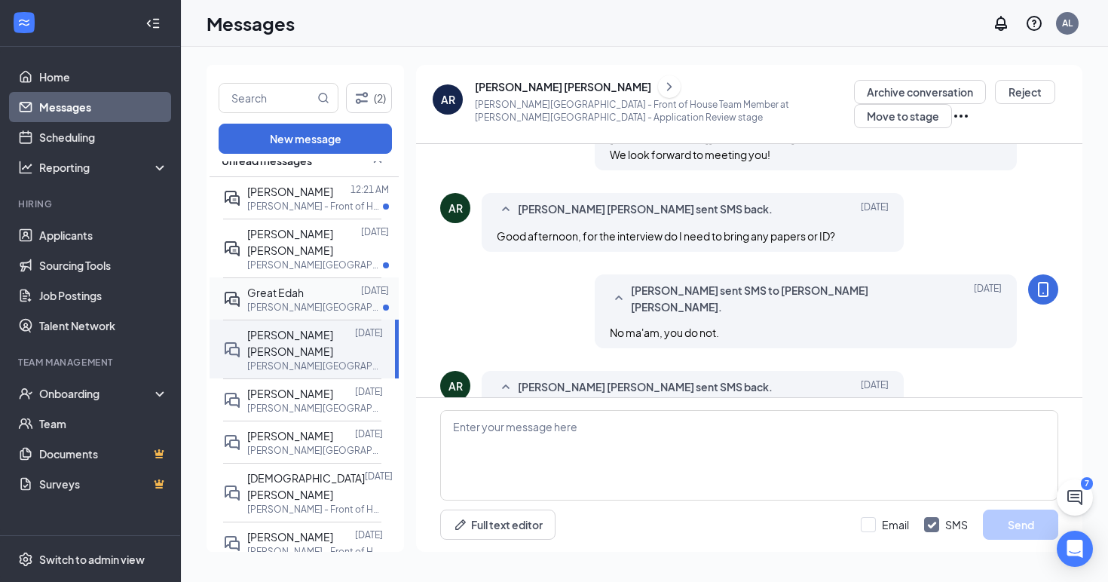
click at [317, 301] on p "[PERSON_NAME][GEOGRAPHIC_DATA] - Front of House Team Member at [PERSON_NAME][GE…" at bounding box center [315, 307] width 136 height 13
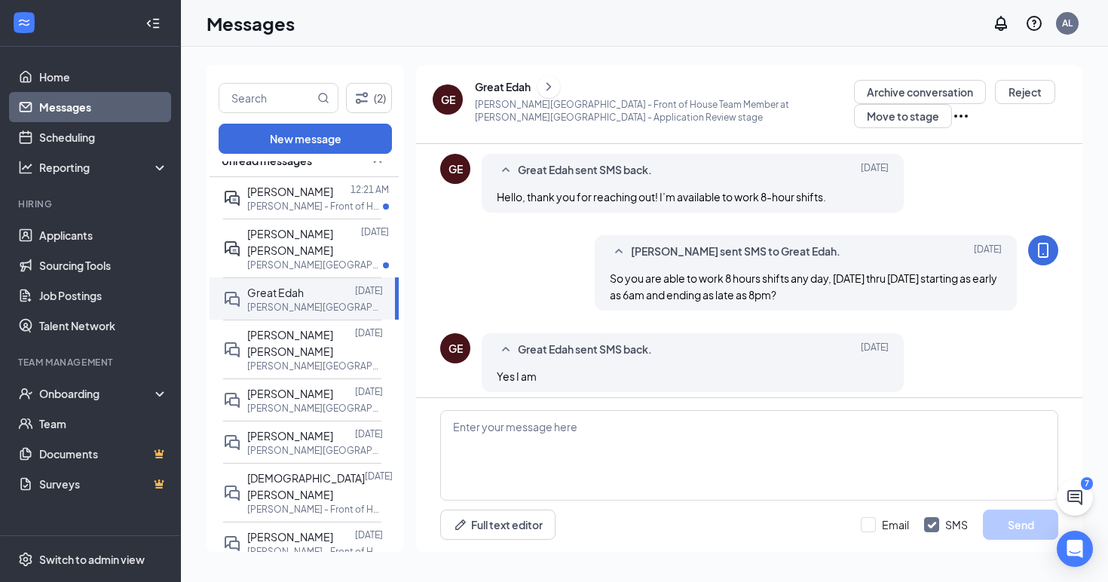
scroll to position [149, 0]
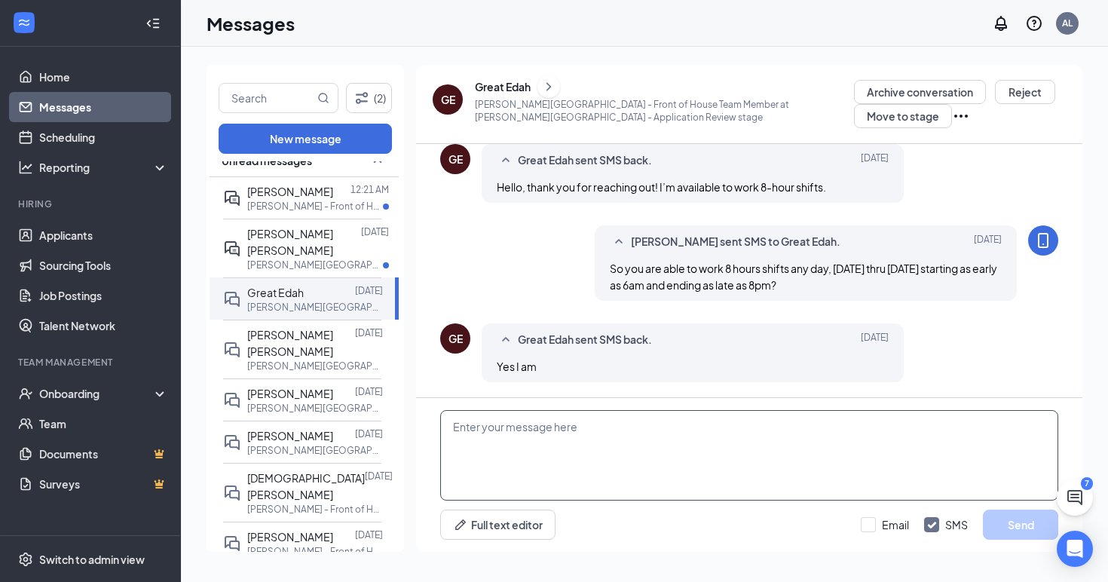
click at [510, 427] on textarea at bounding box center [749, 455] width 618 height 90
paste textarea "Okay, thanks. [DEMOGRAPHIC_DATA]-fil-A [PERSON_NAME] would like to proceed to t…"
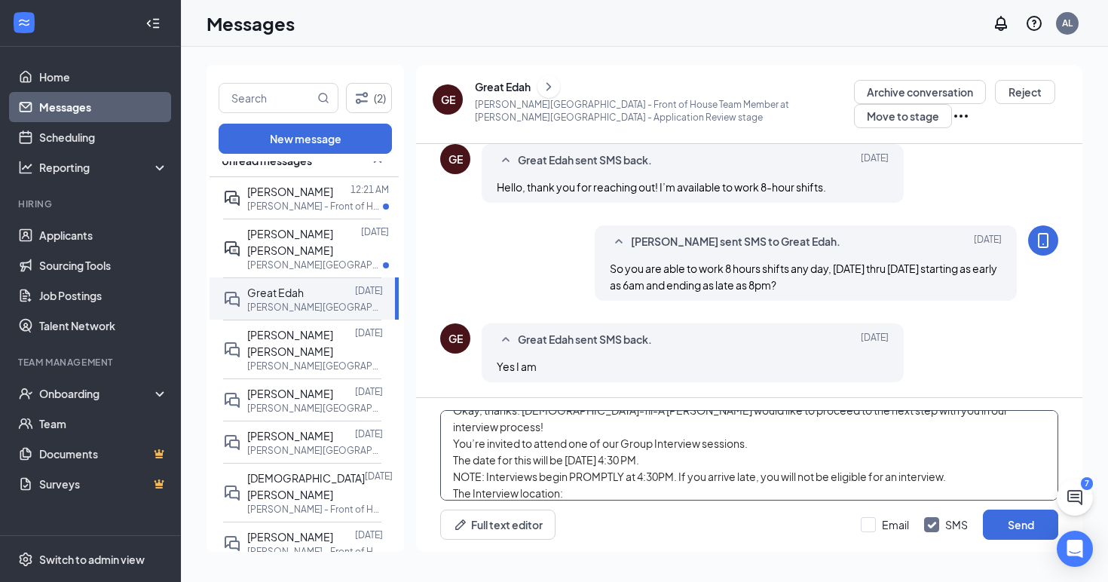
scroll to position [0, 0]
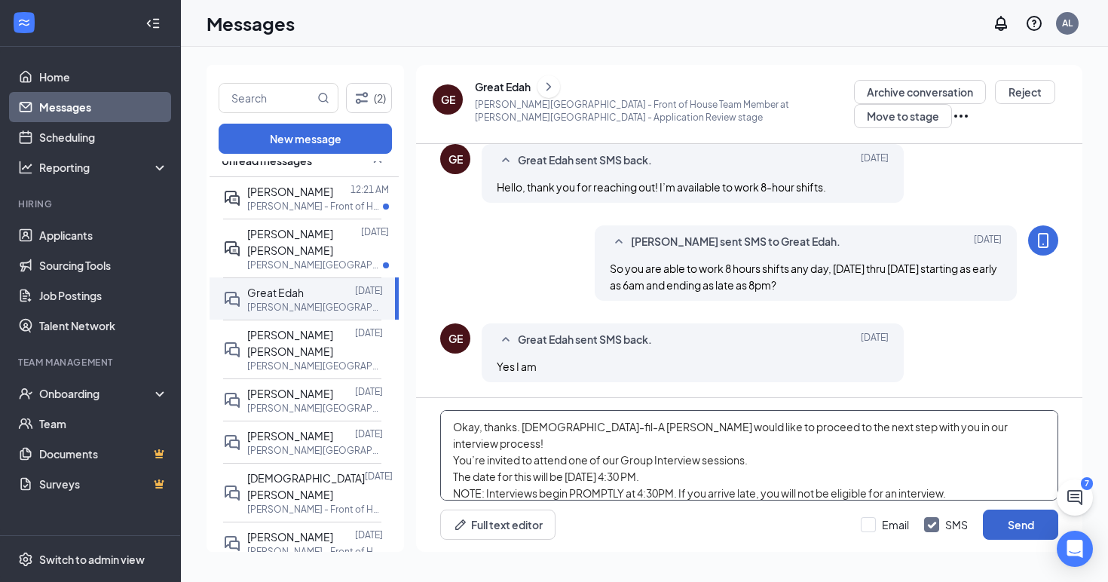
type textarea "Okay, thanks. [DEMOGRAPHIC_DATA]-fil-A [PERSON_NAME] would like to proceed to t…"
click at [1017, 522] on button "Send" at bounding box center [1020, 525] width 75 height 30
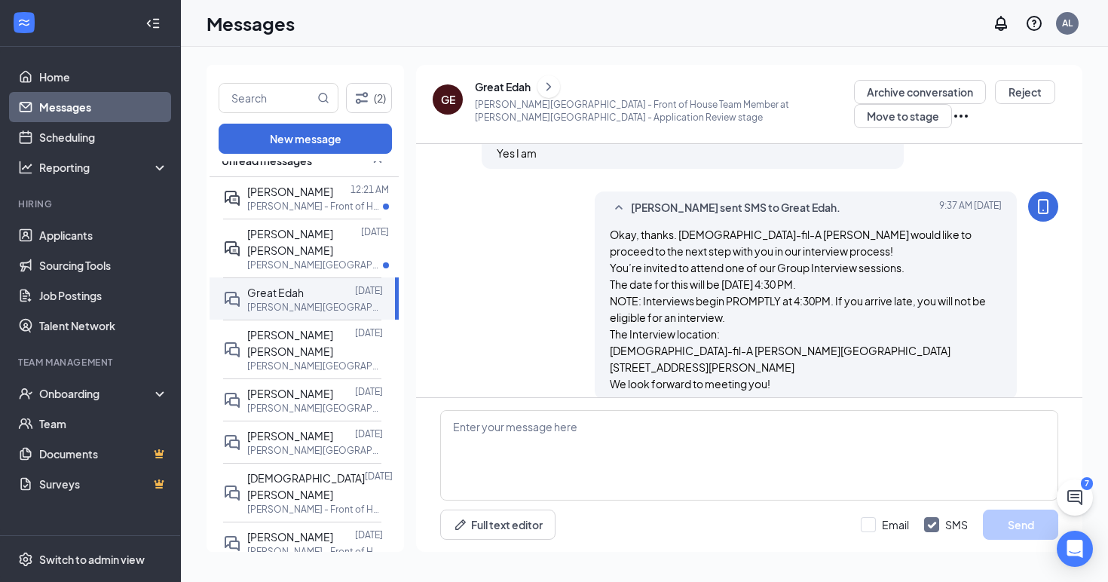
scroll to position [396, 0]
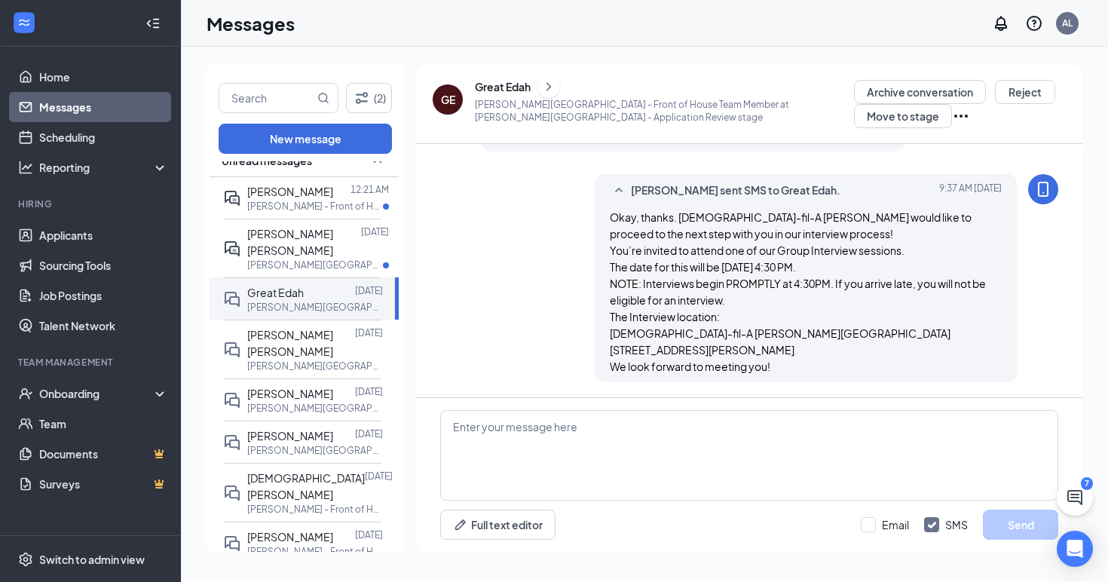
click at [491, 85] on div "Great Edah" at bounding box center [503, 86] width 56 height 15
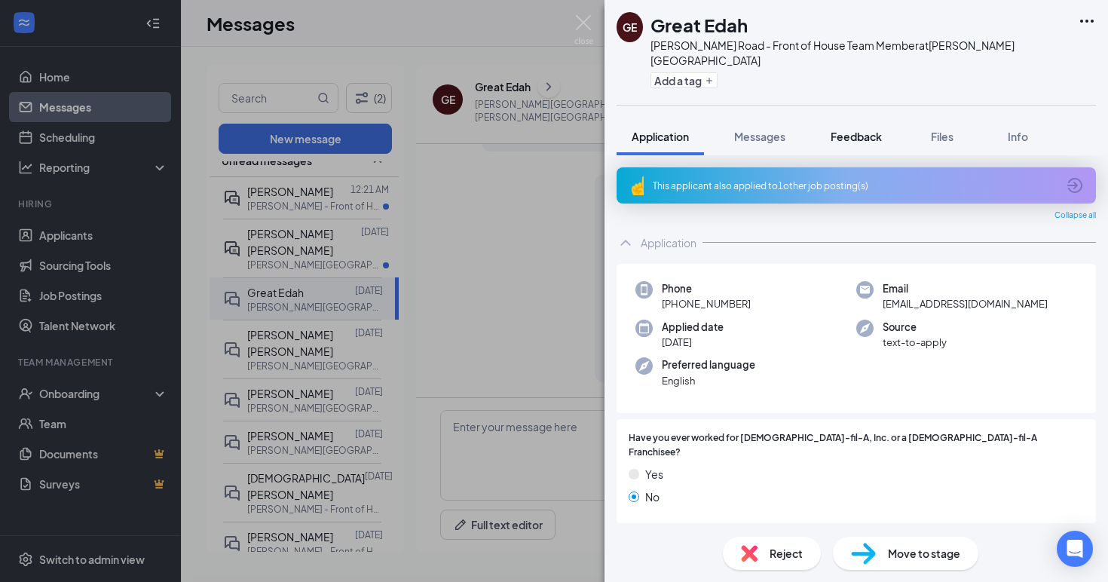
click at [856, 130] on span "Feedback" at bounding box center [856, 137] width 51 height 14
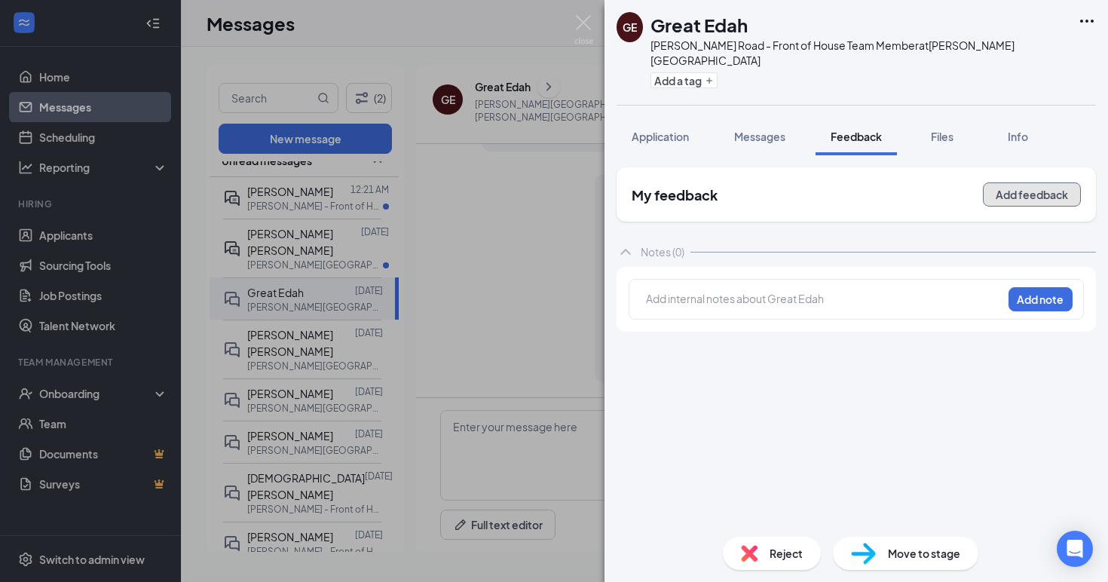
click at [1035, 182] on button "Add feedback" at bounding box center [1032, 194] width 98 height 24
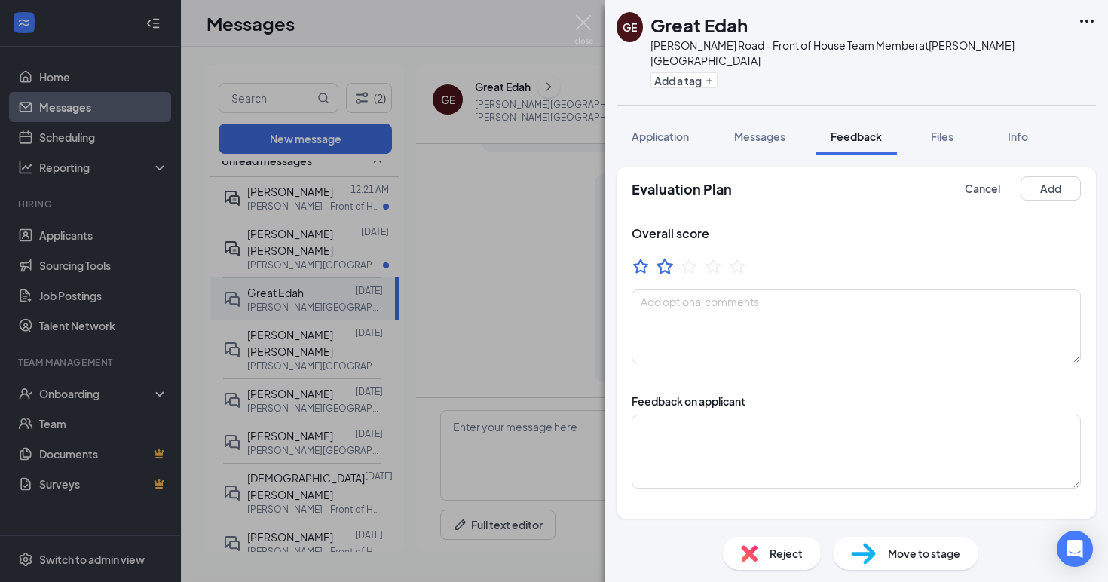
click at [670, 256] on icon "StarBorder" at bounding box center [665, 266] width 20 height 20
click at [1050, 176] on button "Add" at bounding box center [1051, 188] width 60 height 24
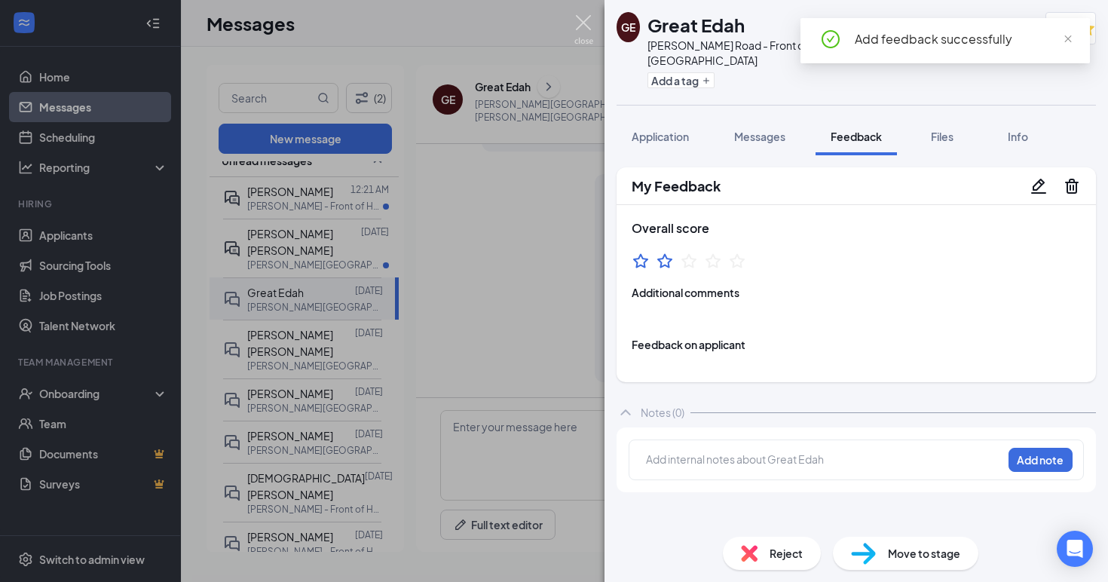
click at [581, 23] on img at bounding box center [583, 29] width 19 height 29
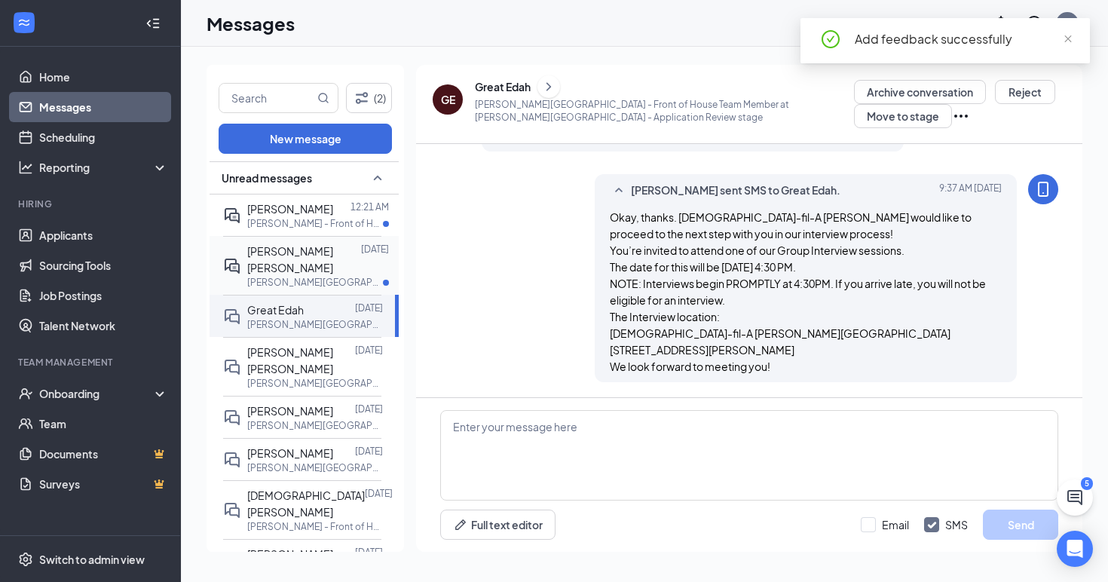
click at [361, 254] on div at bounding box center [361, 259] width 0 height 33
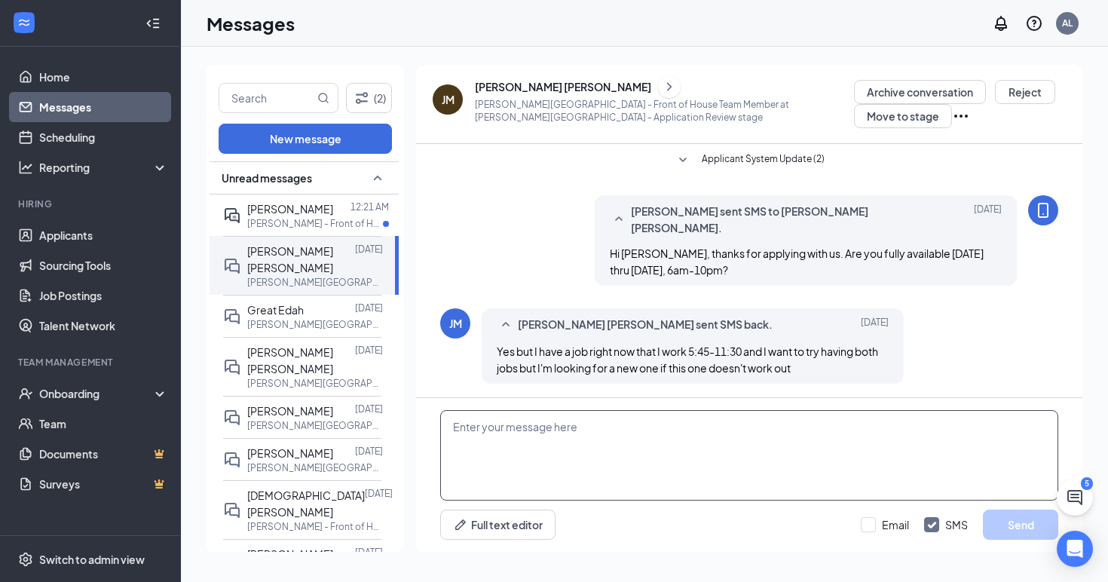
click at [644, 427] on textarea at bounding box center [749, 455] width 618 height 90
type textarea "S"
type textarea "Is that 545am to 1130am?"
click at [1024, 531] on button "Send" at bounding box center [1020, 525] width 75 height 30
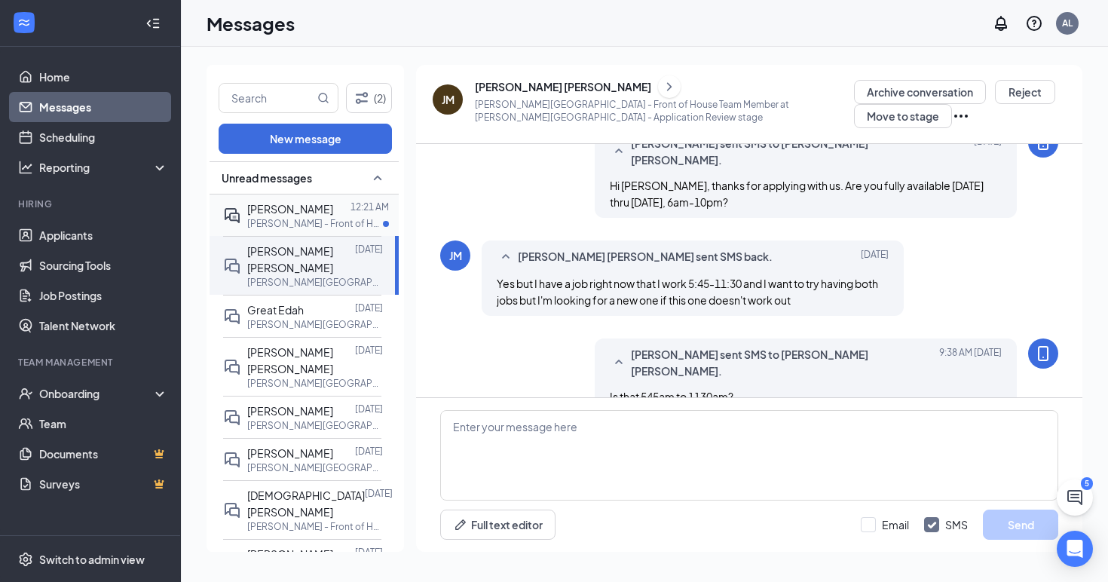
click at [323, 219] on p "[PERSON_NAME] - Front of House Team Member at [PERSON_NAME]" at bounding box center [315, 223] width 136 height 13
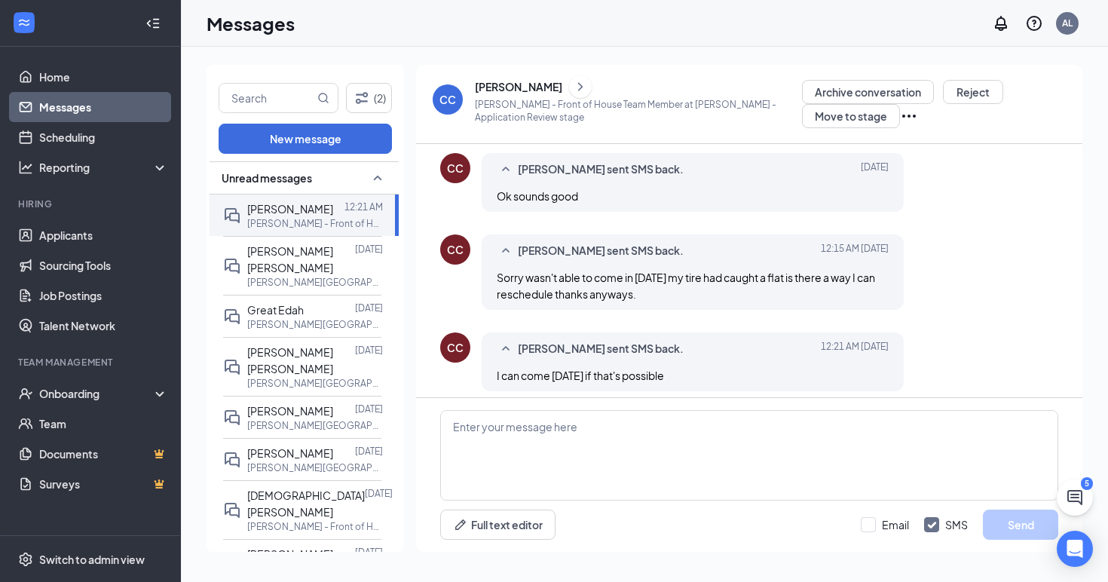
scroll to position [511, 0]
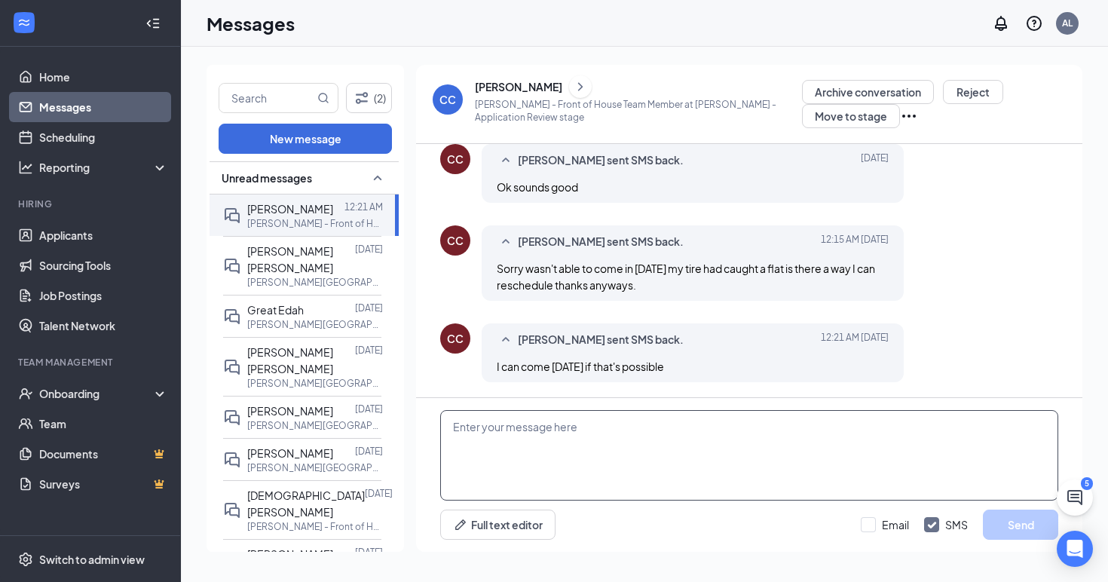
click at [657, 427] on textarea at bounding box center [749, 455] width 618 height 90
type textarea "The interviews are [DATE], [DATE] 4:30pm."
click at [1019, 530] on button "Send" at bounding box center [1020, 525] width 75 height 30
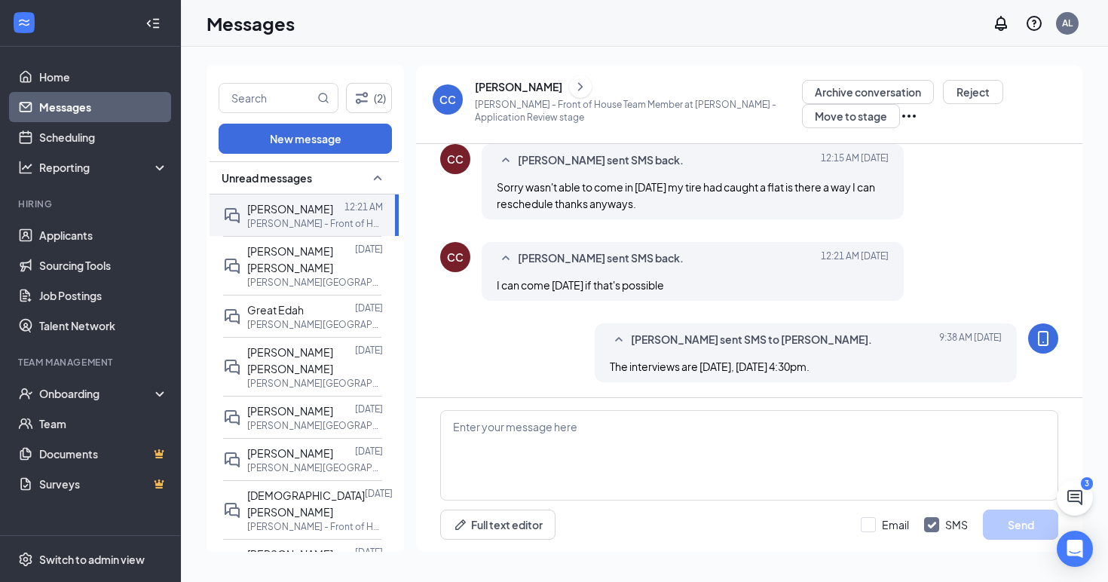
scroll to position [592, 0]
click at [61, 79] on link "Home" at bounding box center [103, 77] width 129 height 30
